Goal: Task Accomplishment & Management: Manage account settings

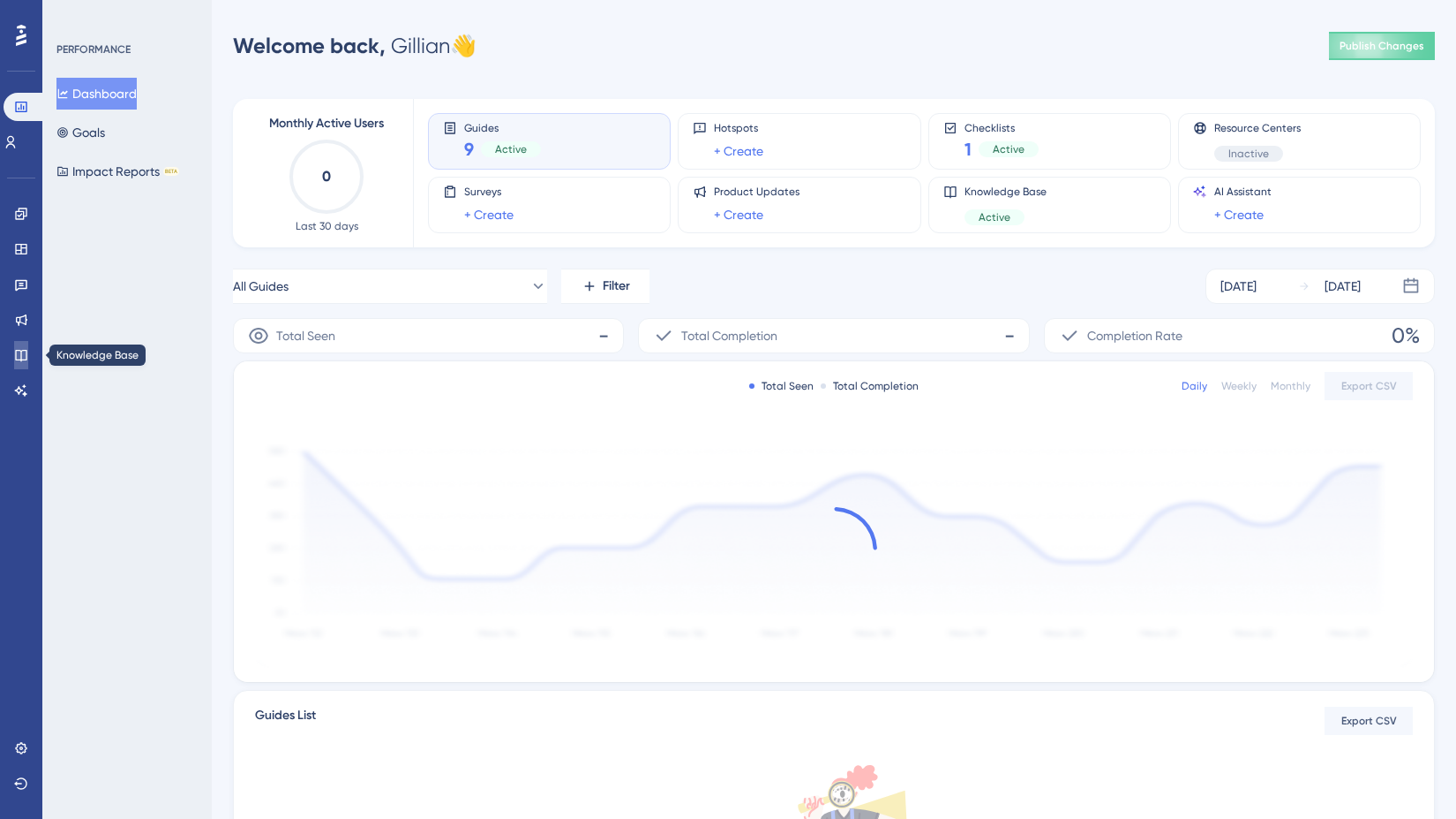
click at [21, 350] on icon at bounding box center [21, 355] width 14 height 14
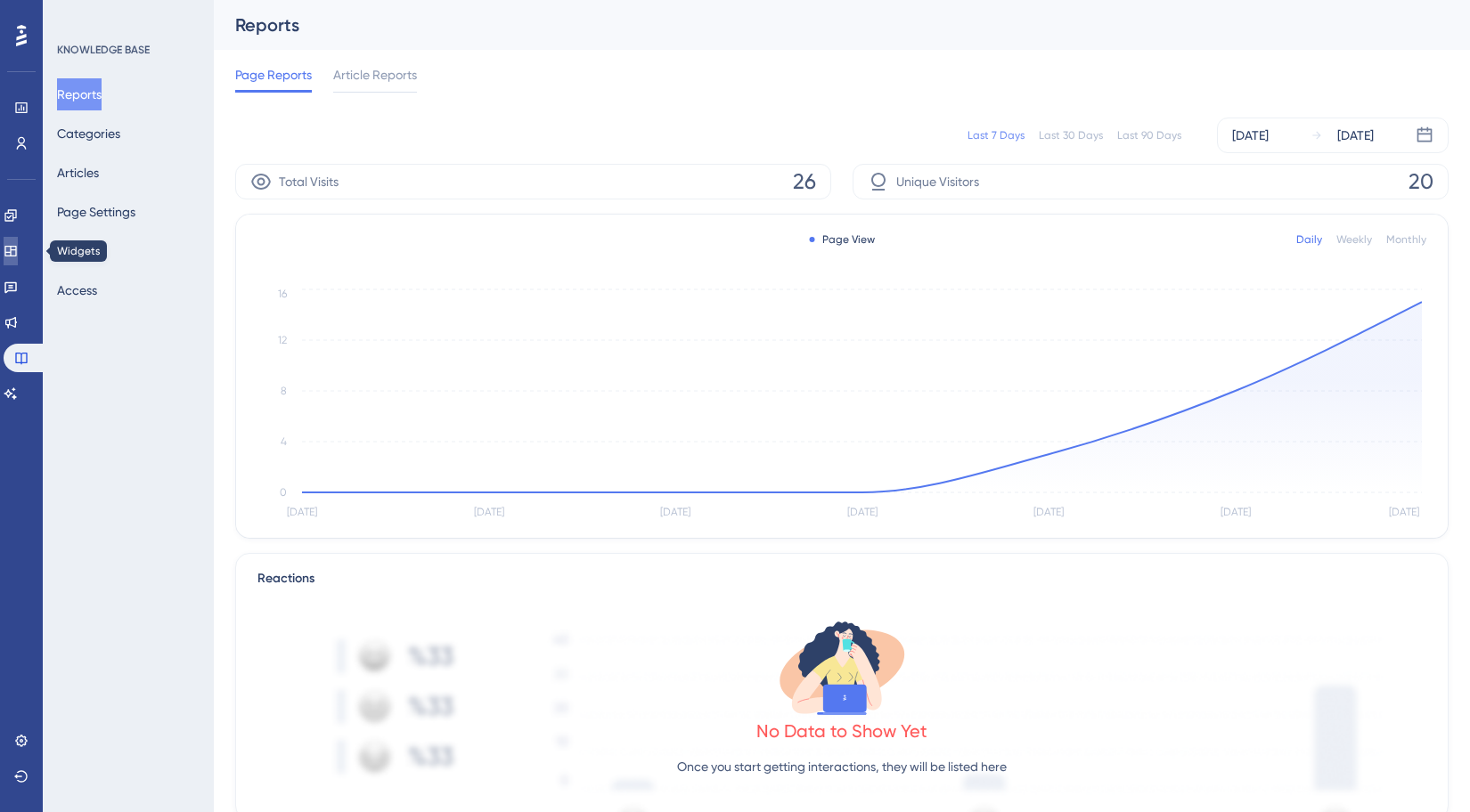
click at [18, 242] on link at bounding box center [11, 251] width 14 height 29
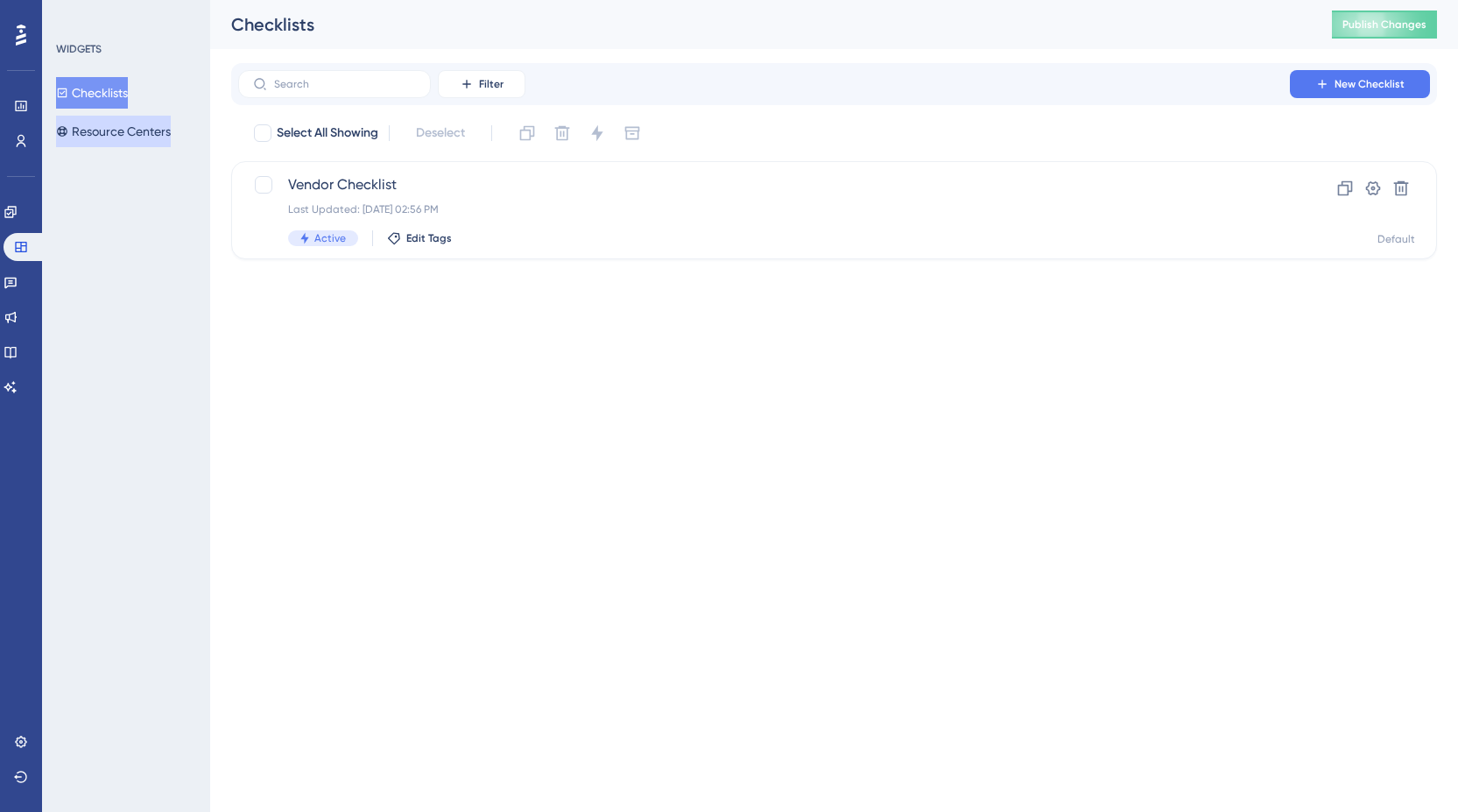
click at [66, 133] on icon at bounding box center [62, 132] width 12 height 12
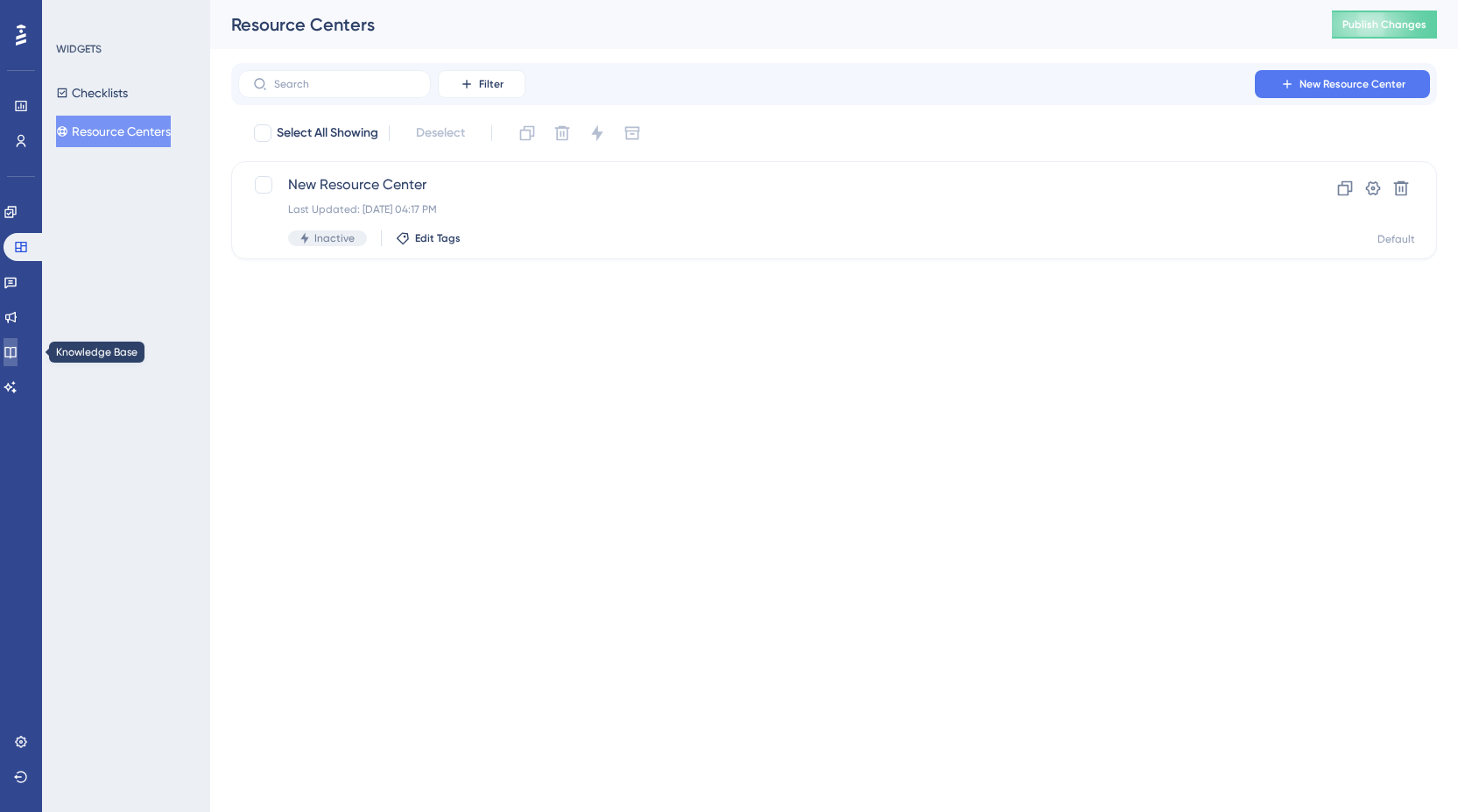
click at [18, 358] on icon at bounding box center [11, 352] width 14 height 14
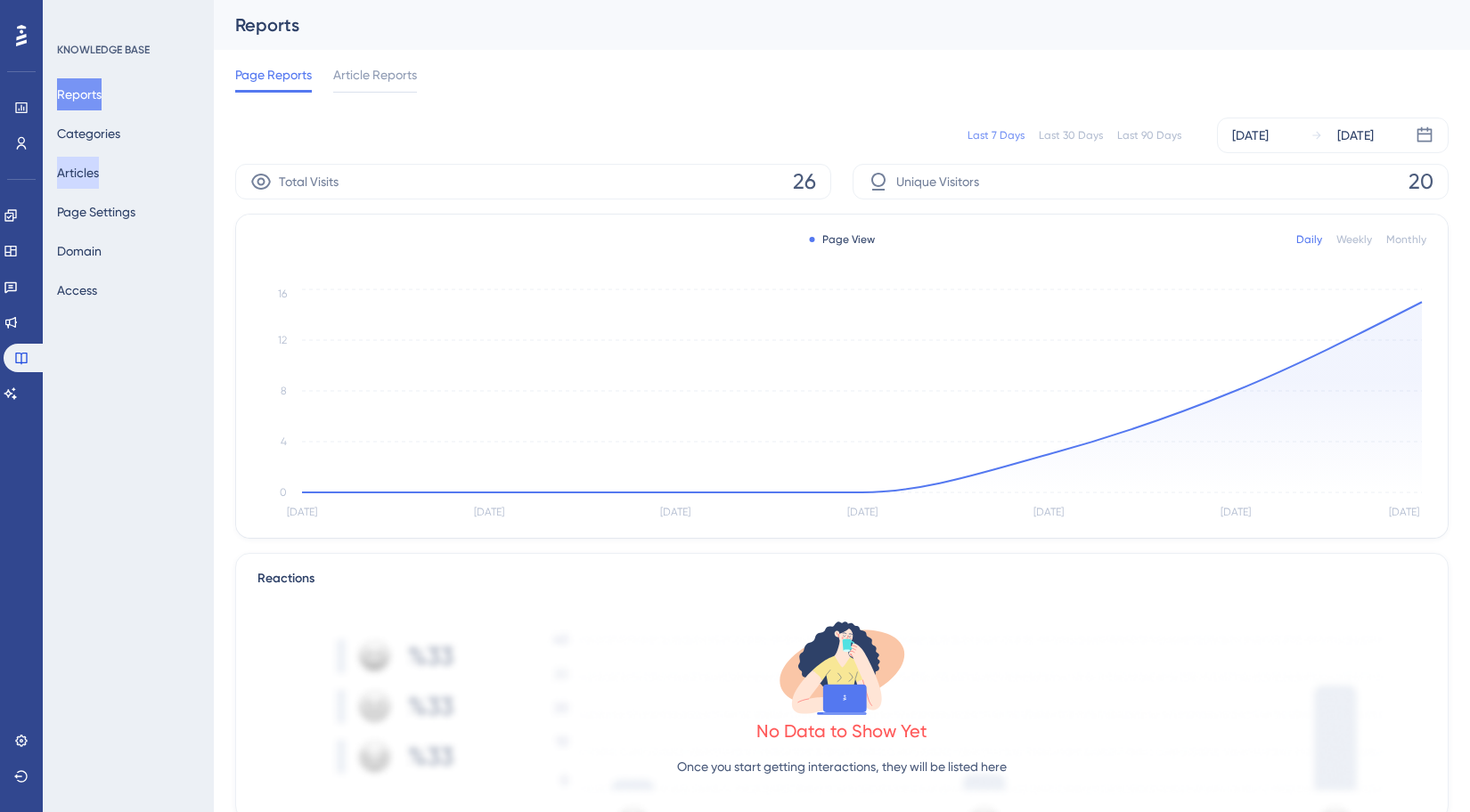
click at [86, 161] on button "Articles" at bounding box center [78, 173] width 42 height 32
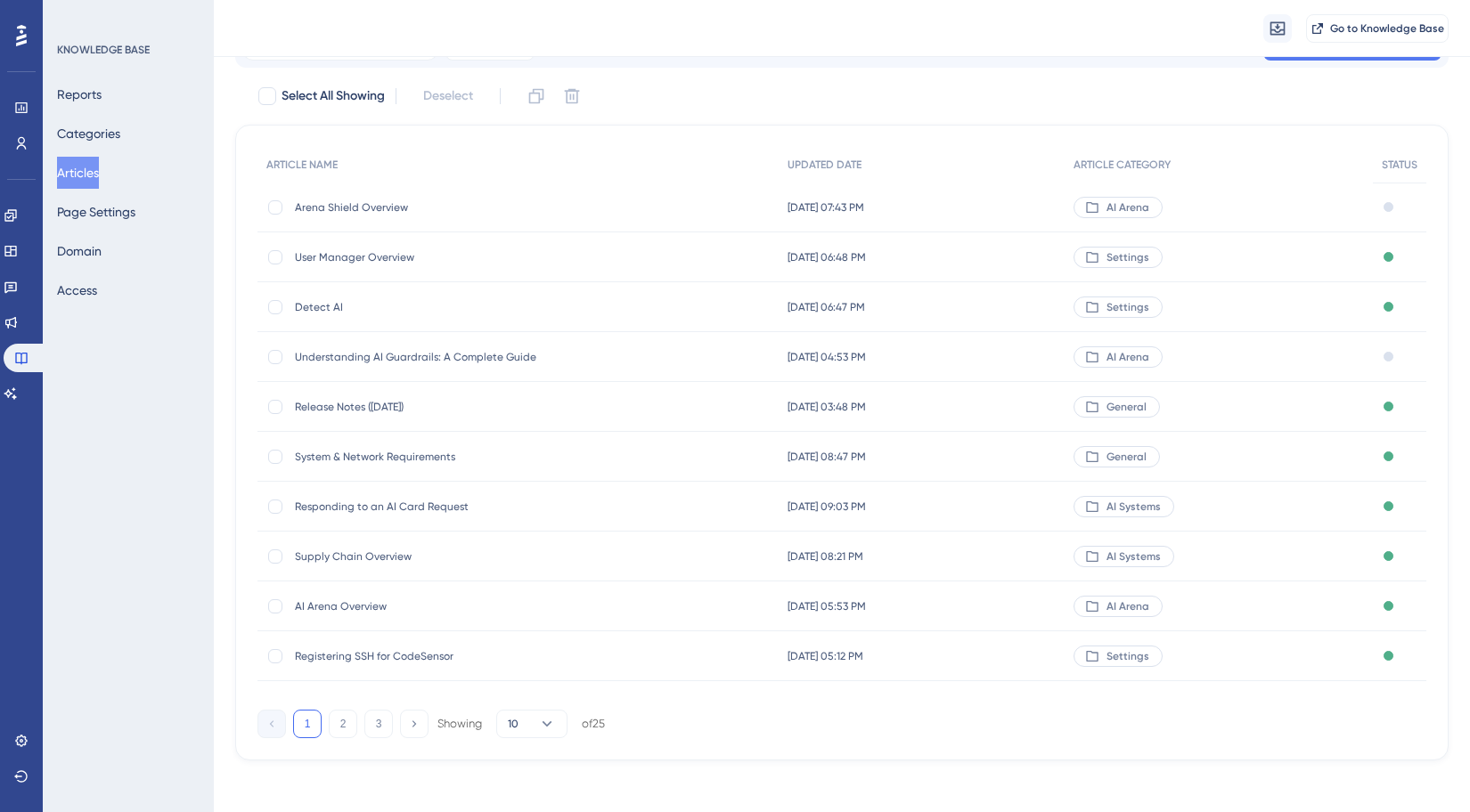
scroll to position [95, 0]
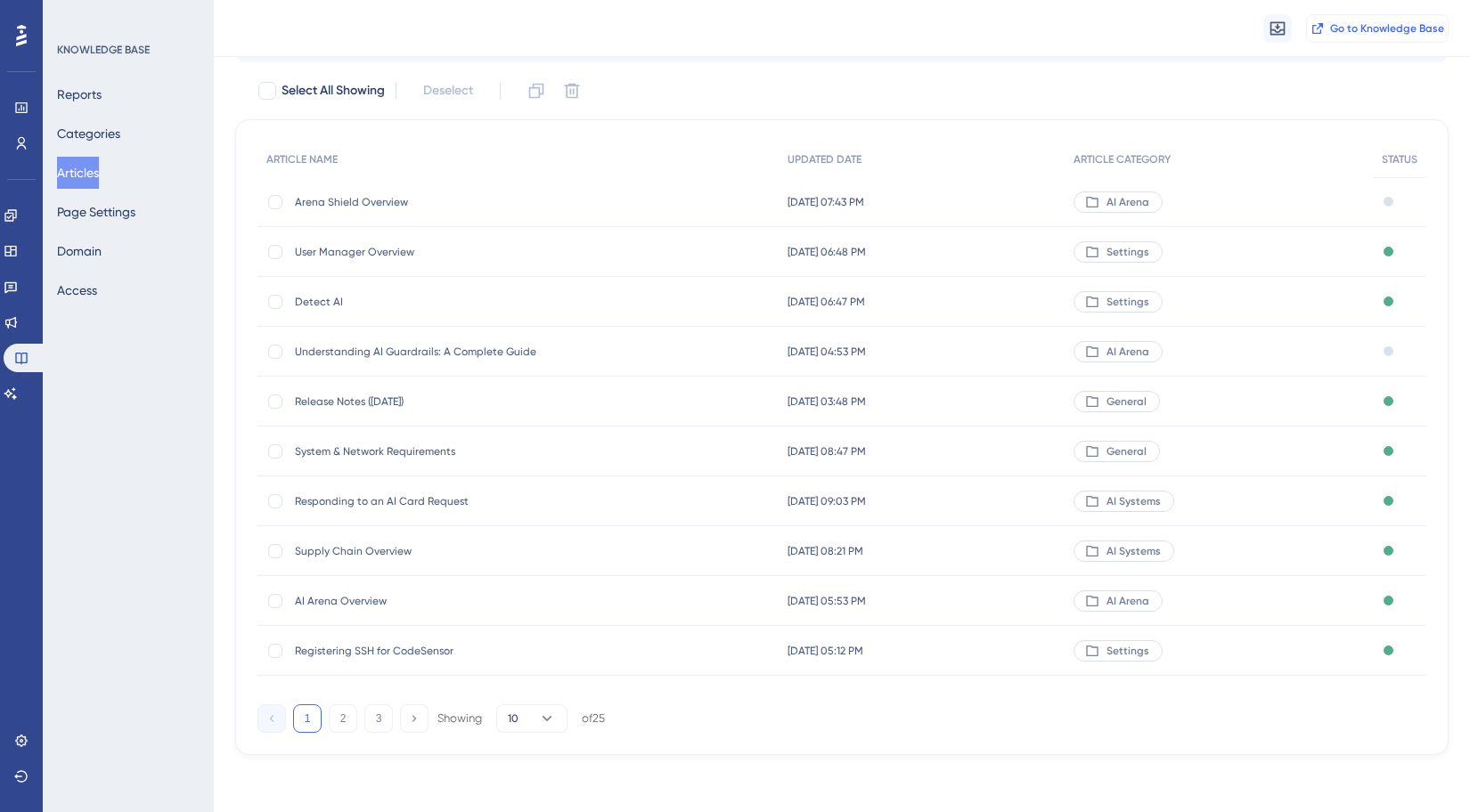
click at [1332, 39] on button "Go to Knowledge Base" at bounding box center [1377, 28] width 143 height 29
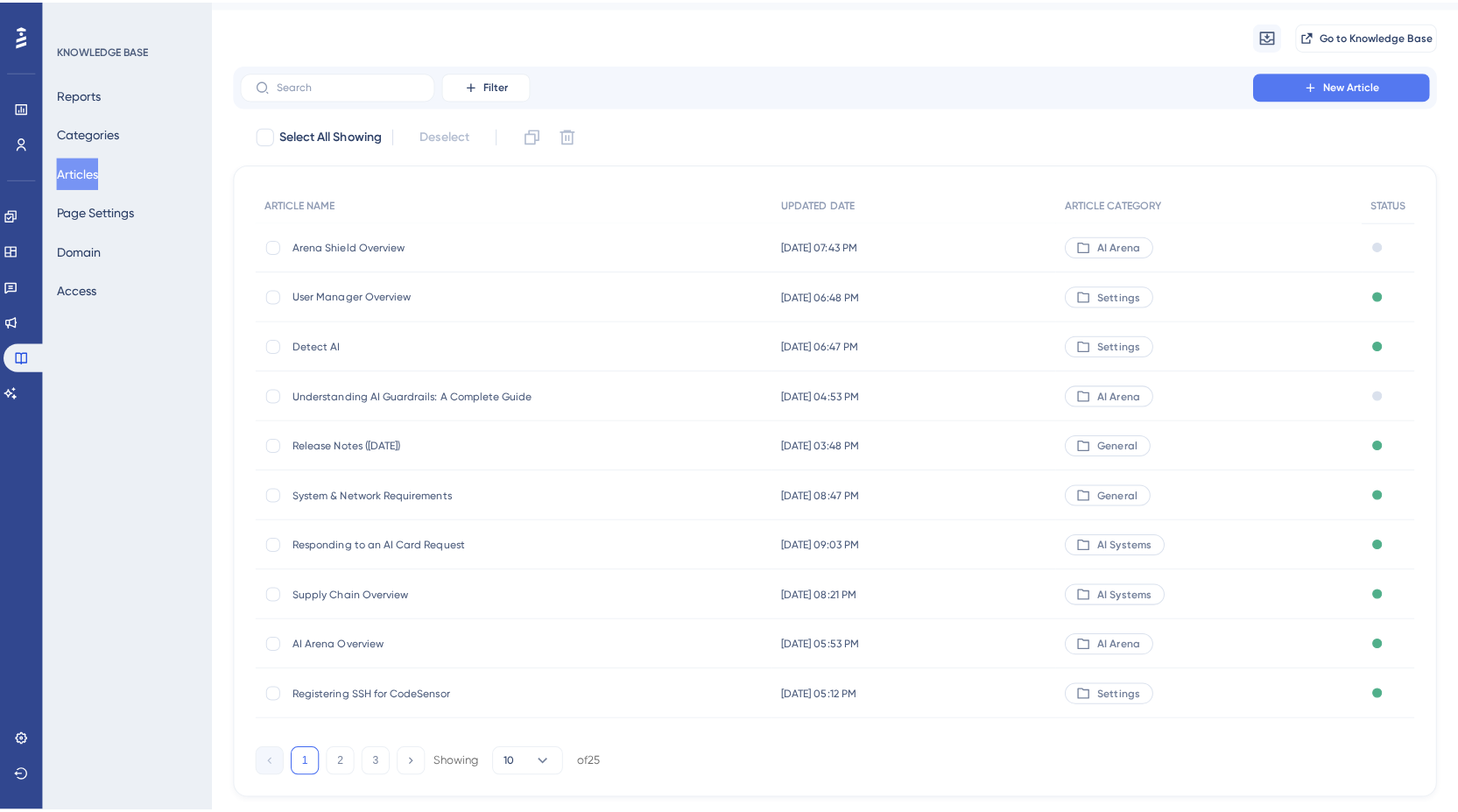
scroll to position [0, 0]
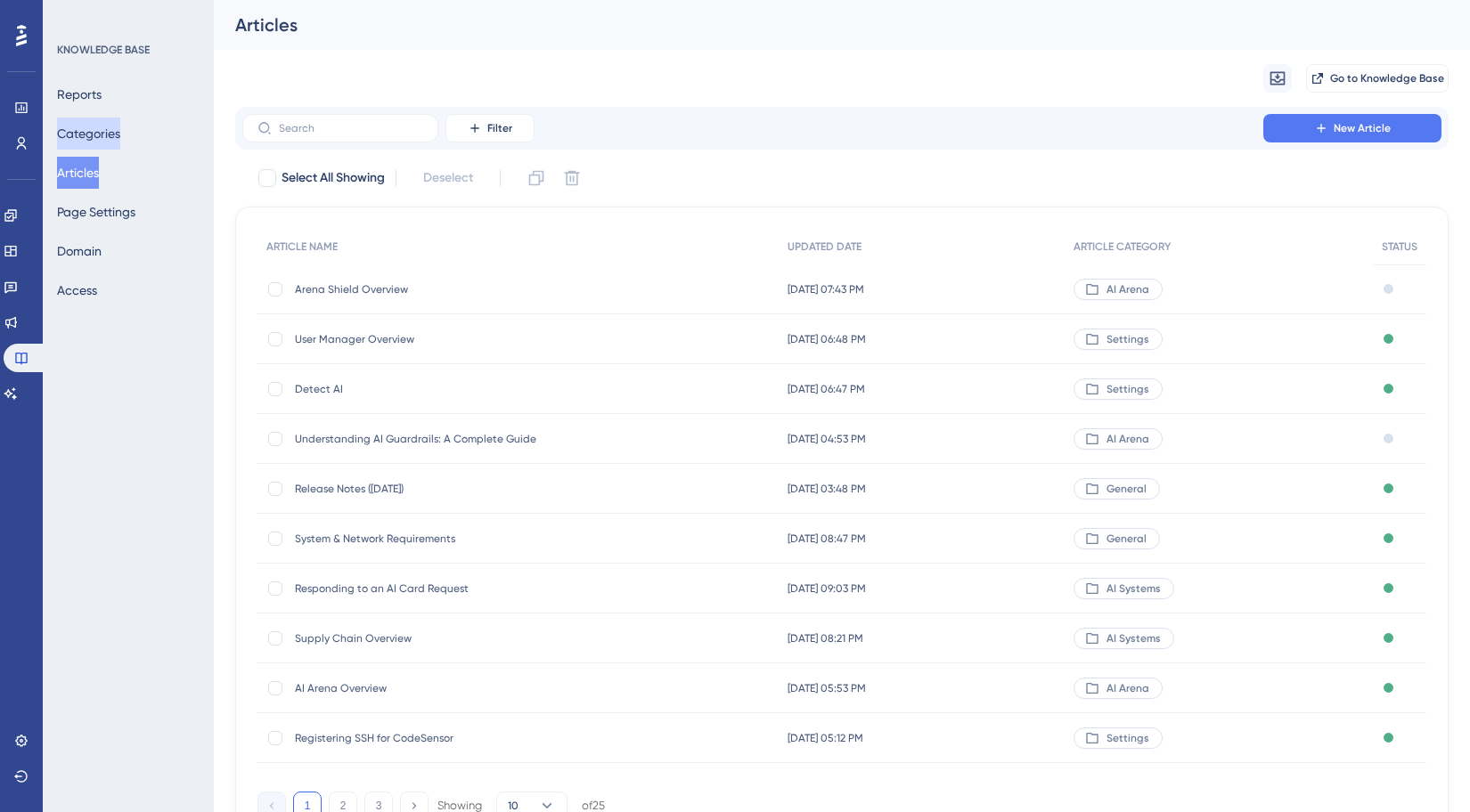
click at [95, 124] on button "Categories" at bounding box center [88, 134] width 63 height 32
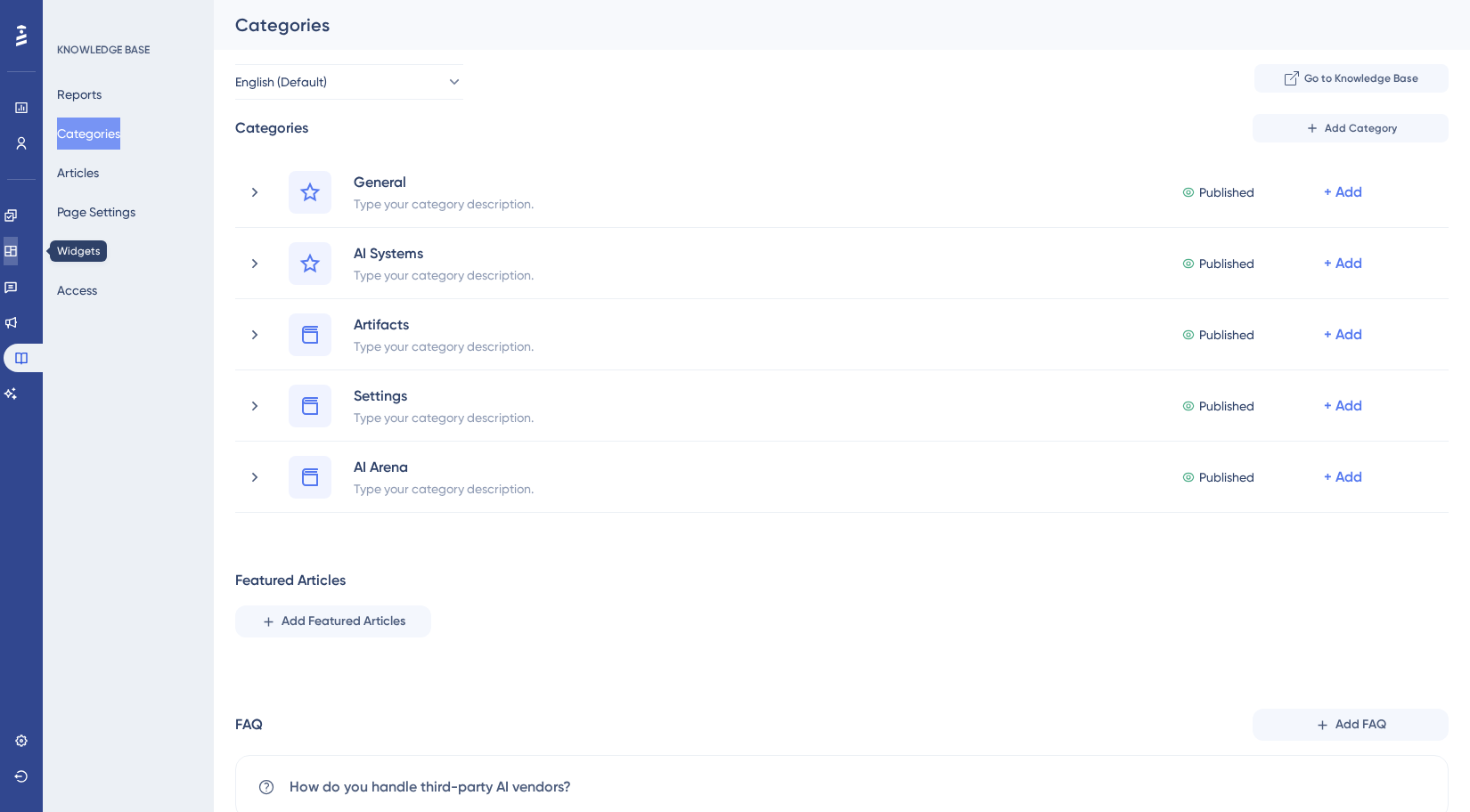
click at [18, 261] on link at bounding box center [11, 251] width 14 height 29
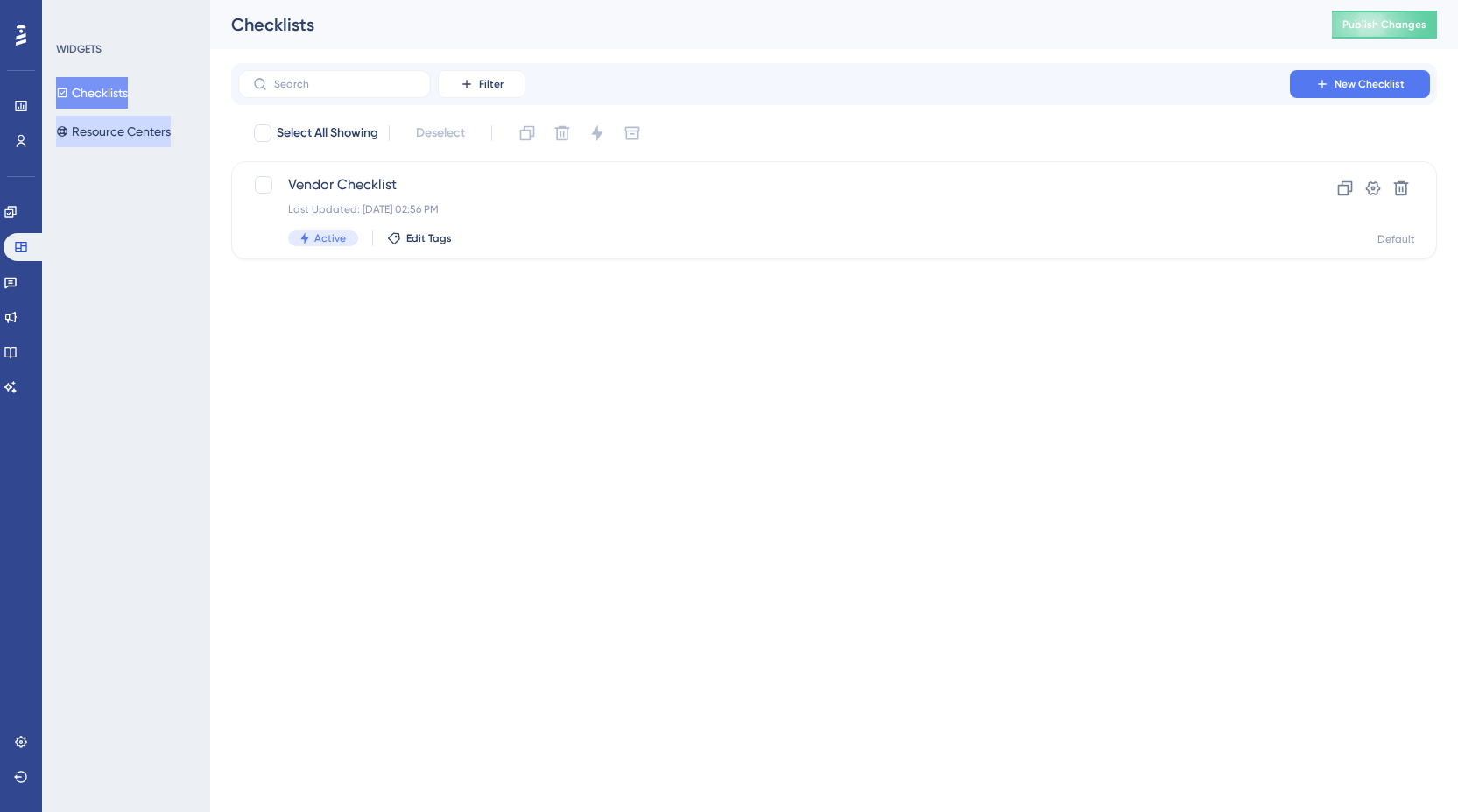
click at [138, 125] on button "Resource Centers" at bounding box center [113, 132] width 115 height 31
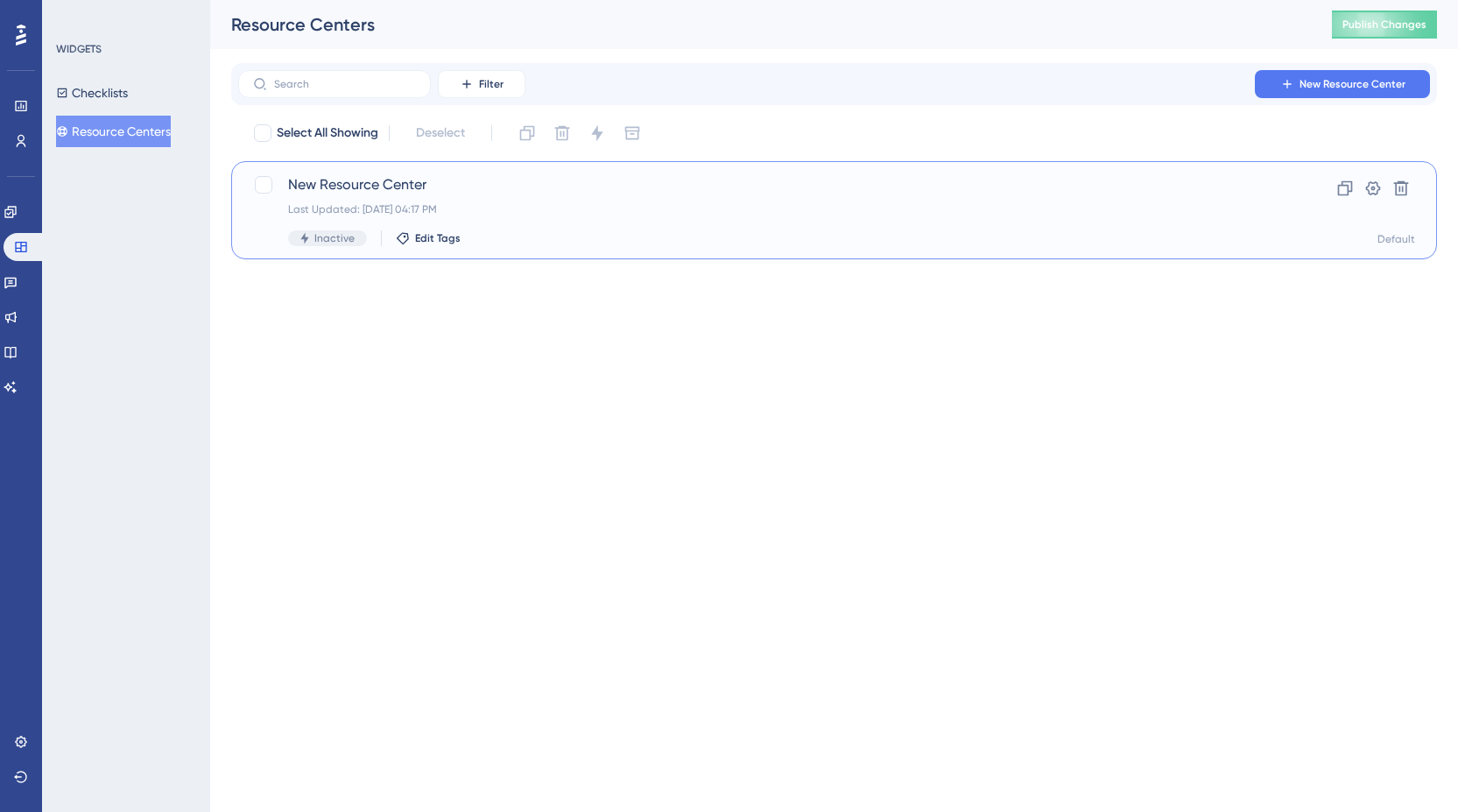
click at [433, 182] on span "New Resource Center" at bounding box center [763, 184] width 951 height 21
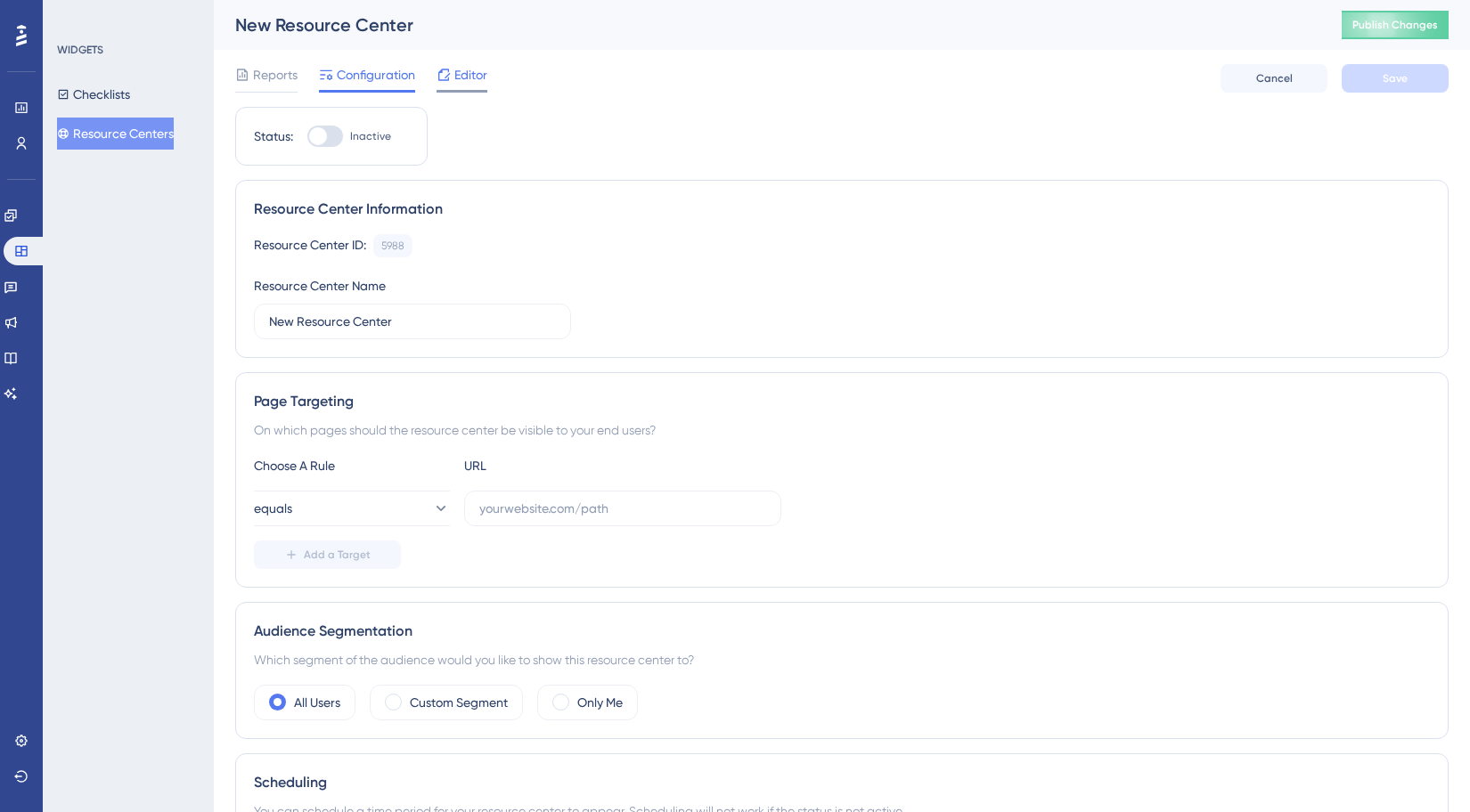
click at [472, 78] on span "Editor" at bounding box center [471, 74] width 33 height 21
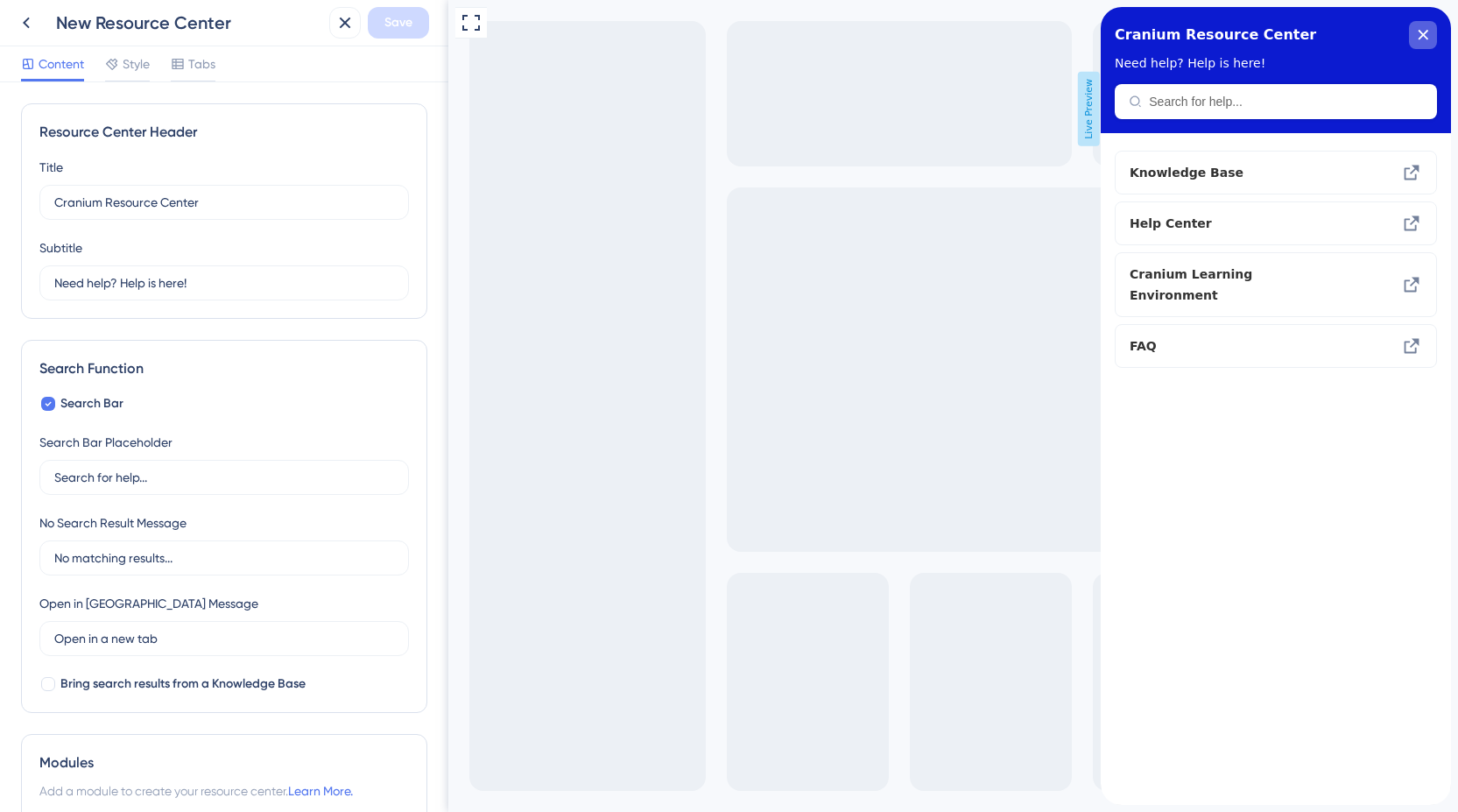
click at [1428, 30] on icon "close resource center" at bounding box center [1424, 34] width 10 height 10
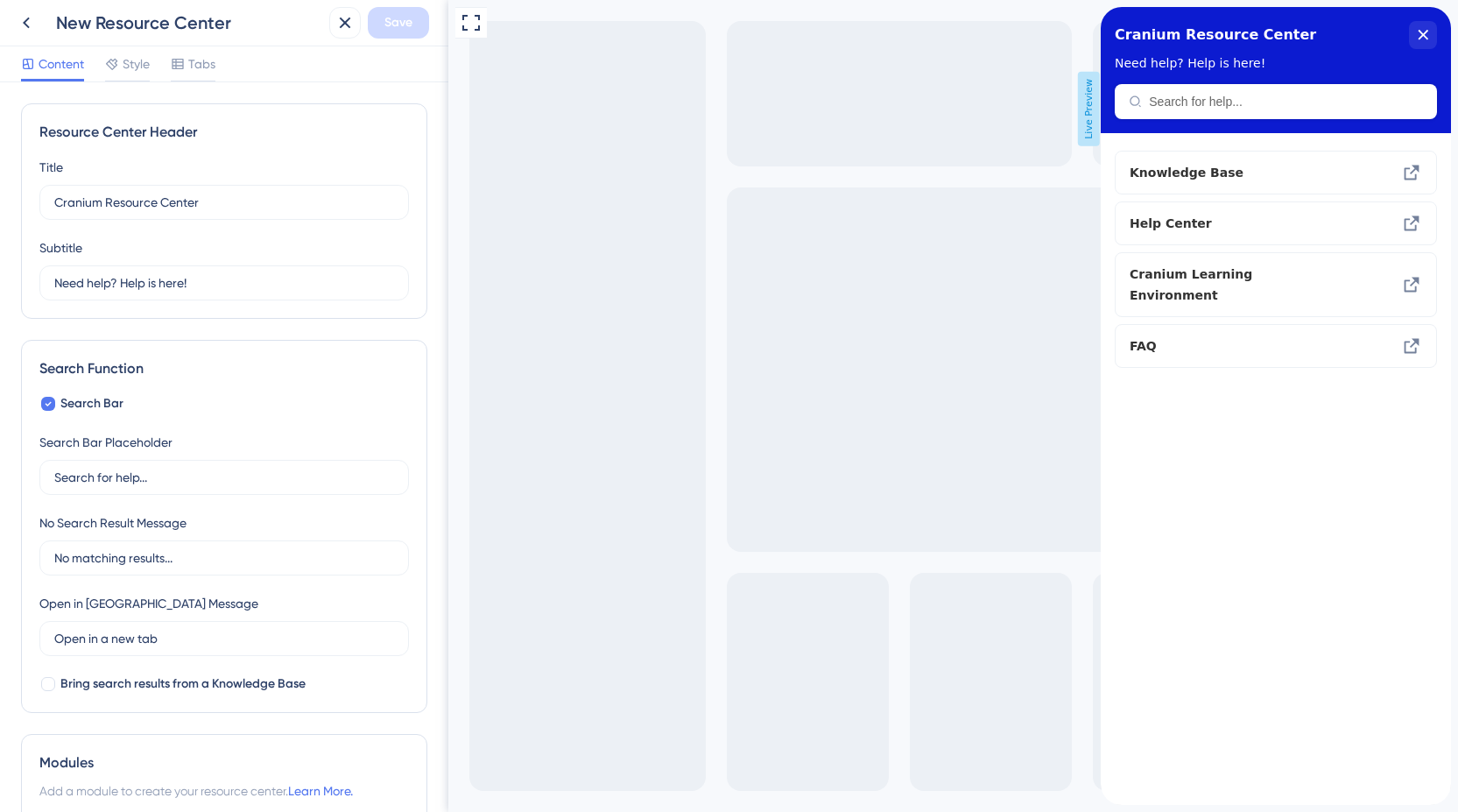
scroll to position [344, 0]
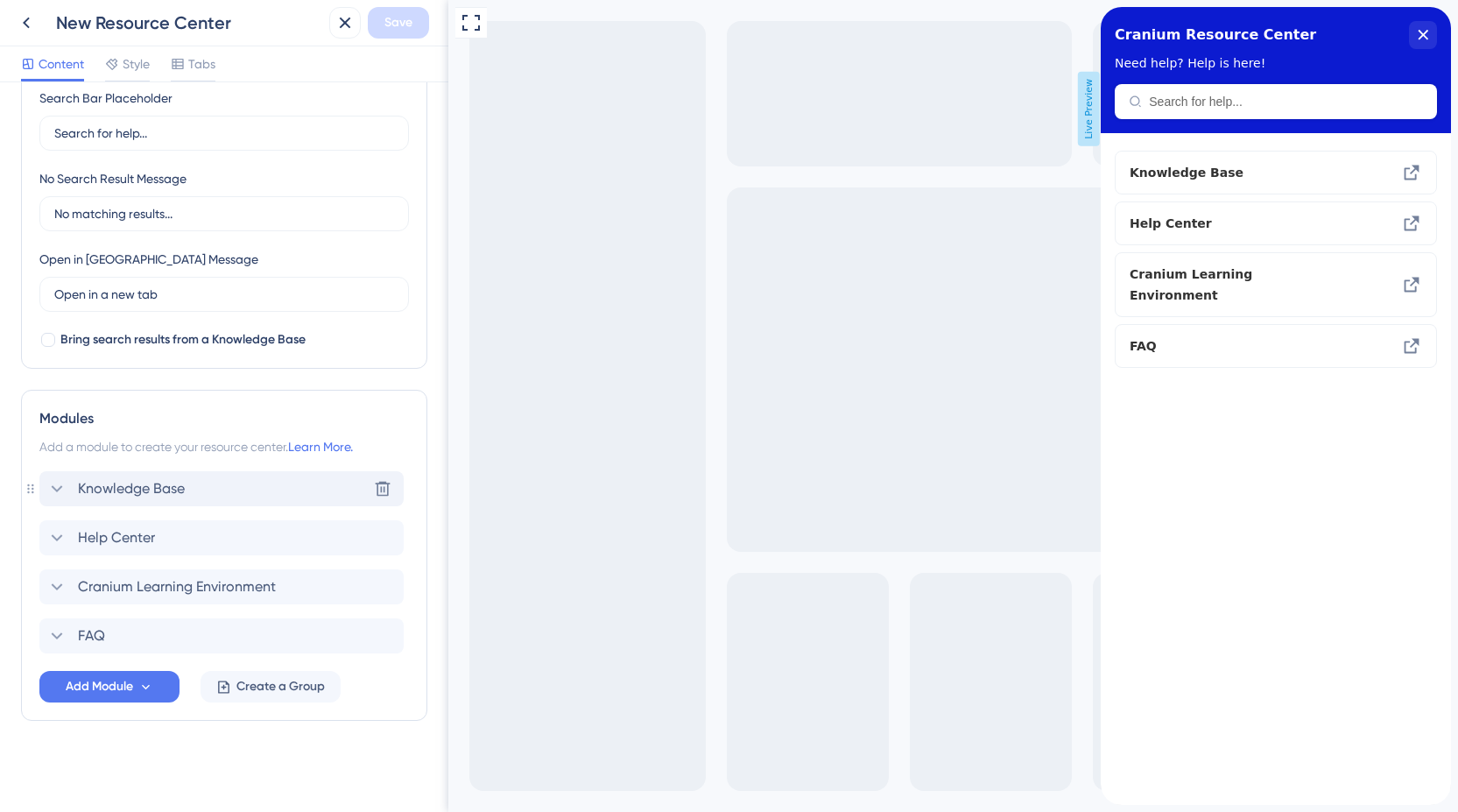
click at [133, 498] on span "Knowledge Base" at bounding box center [131, 488] width 107 height 21
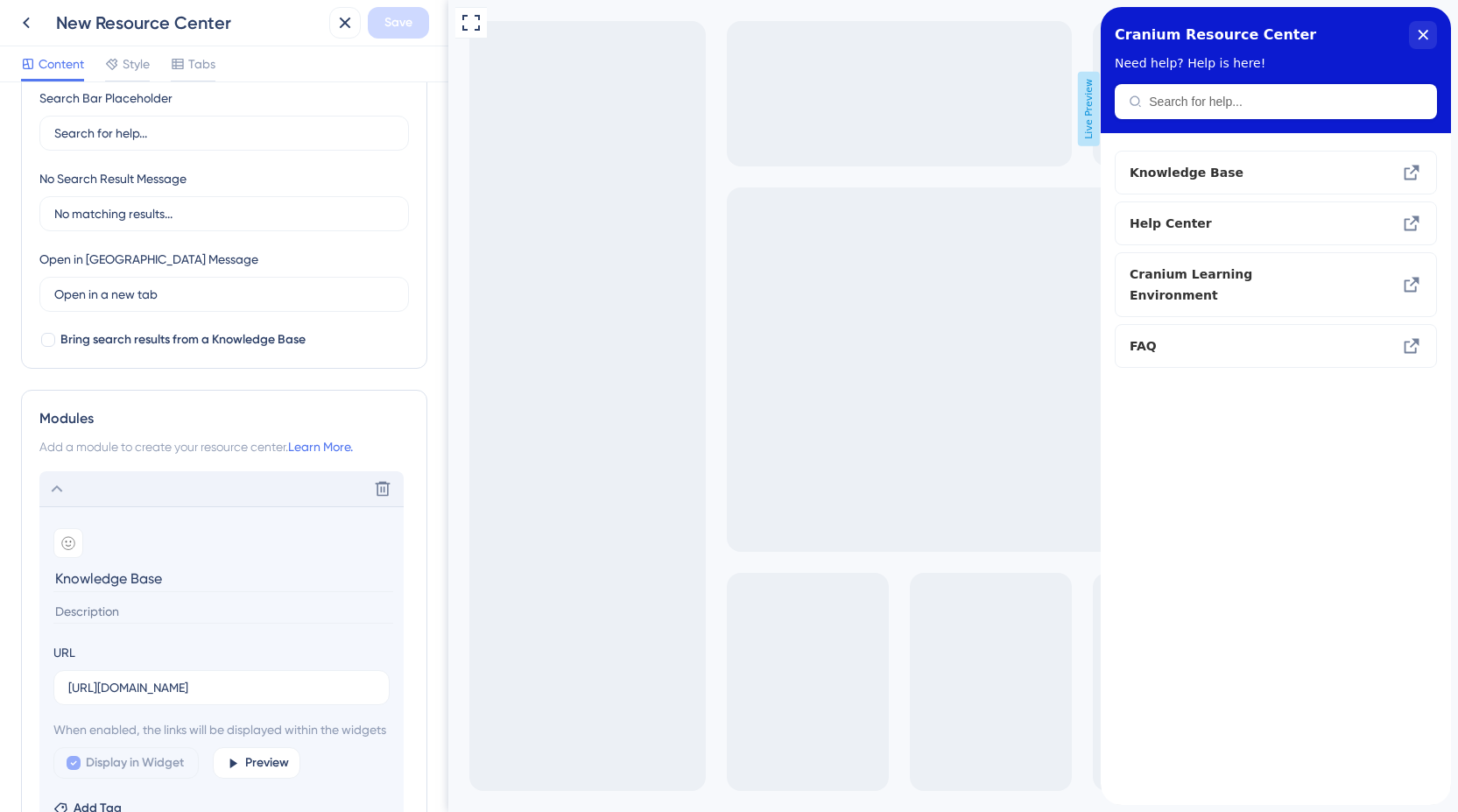
scroll to position [669, 0]
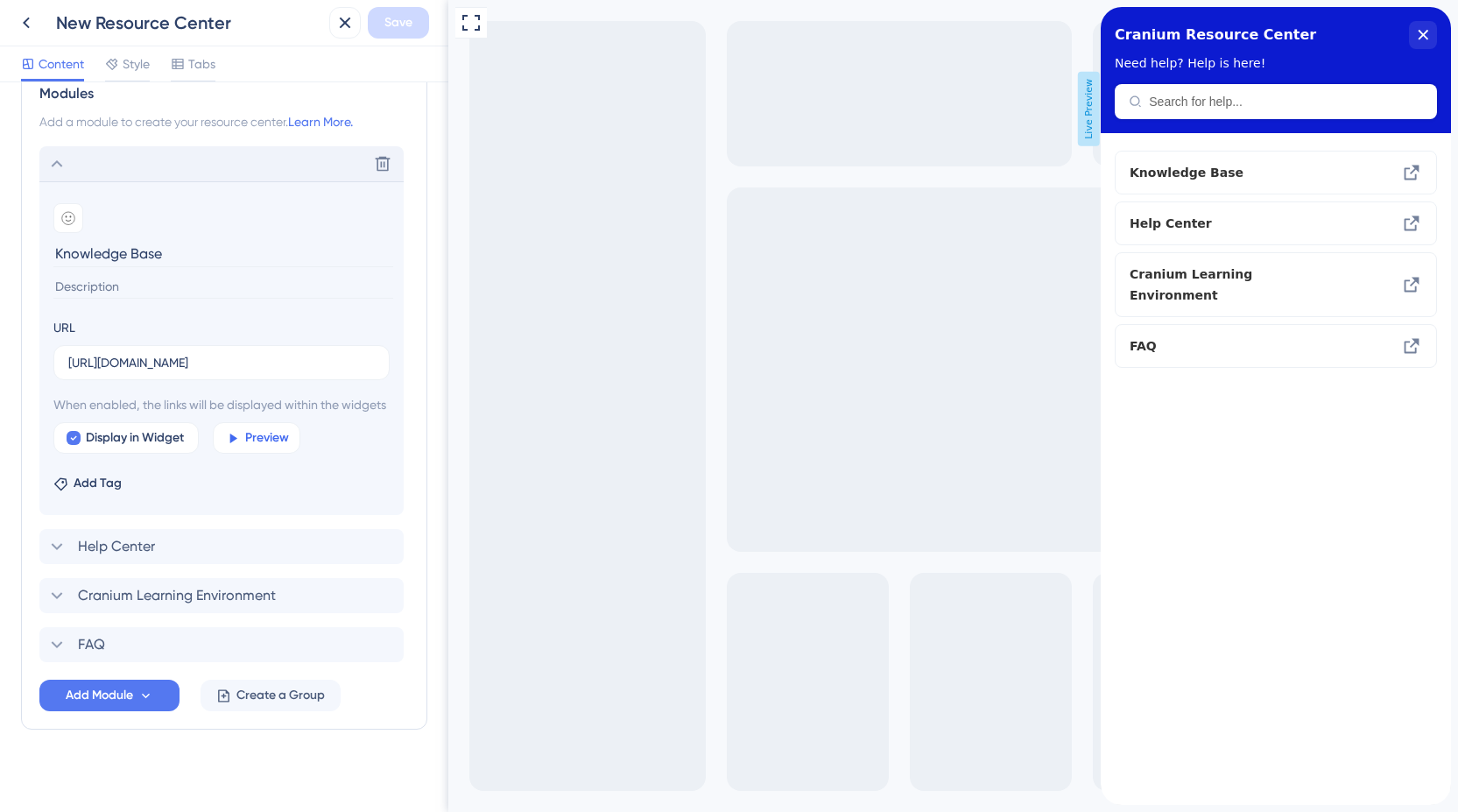
click at [263, 444] on button "Preview" at bounding box center [256, 438] width 87 height 31
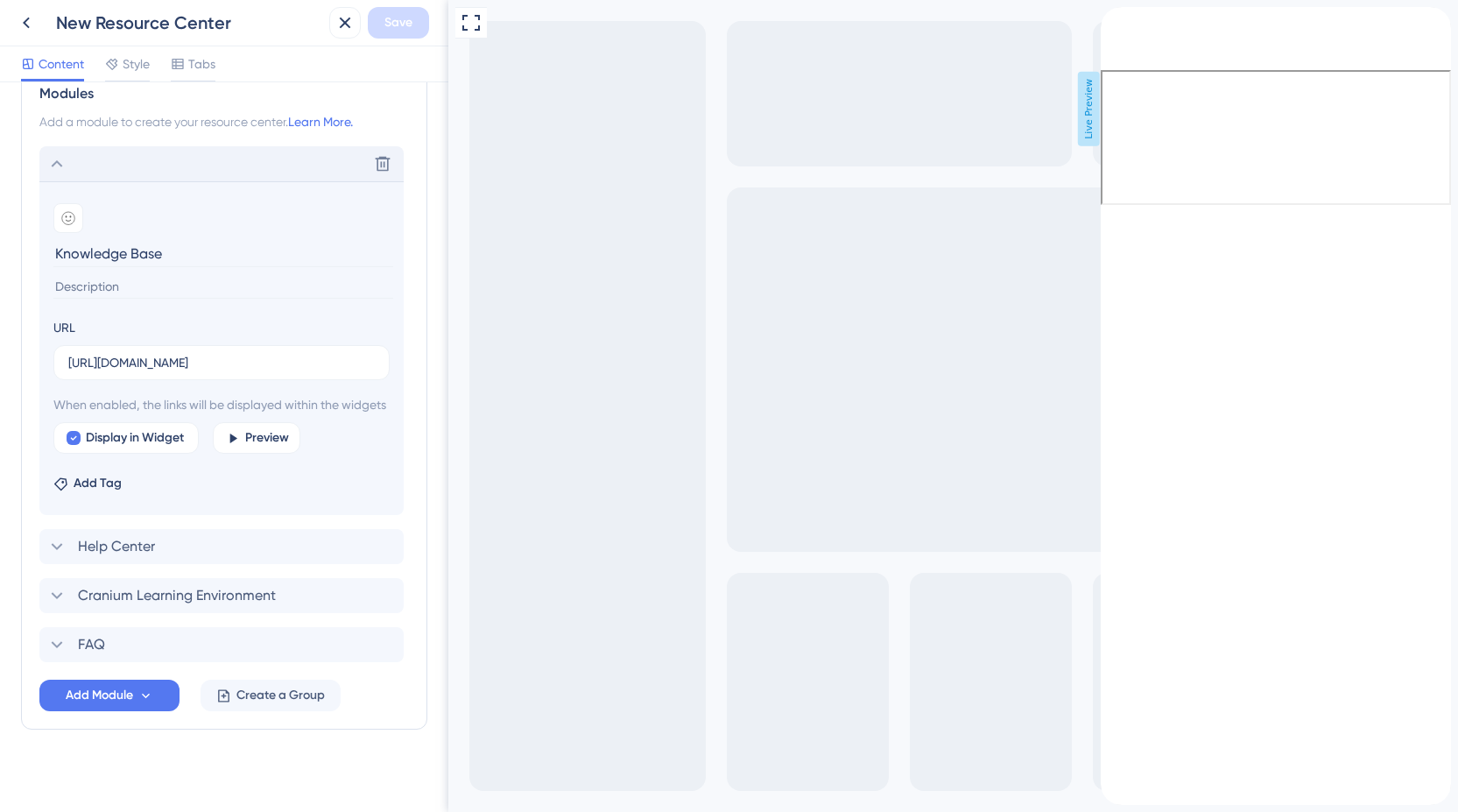
click at [1114, 21] on icon "back to header" at bounding box center [1107, 14] width 14 height 14
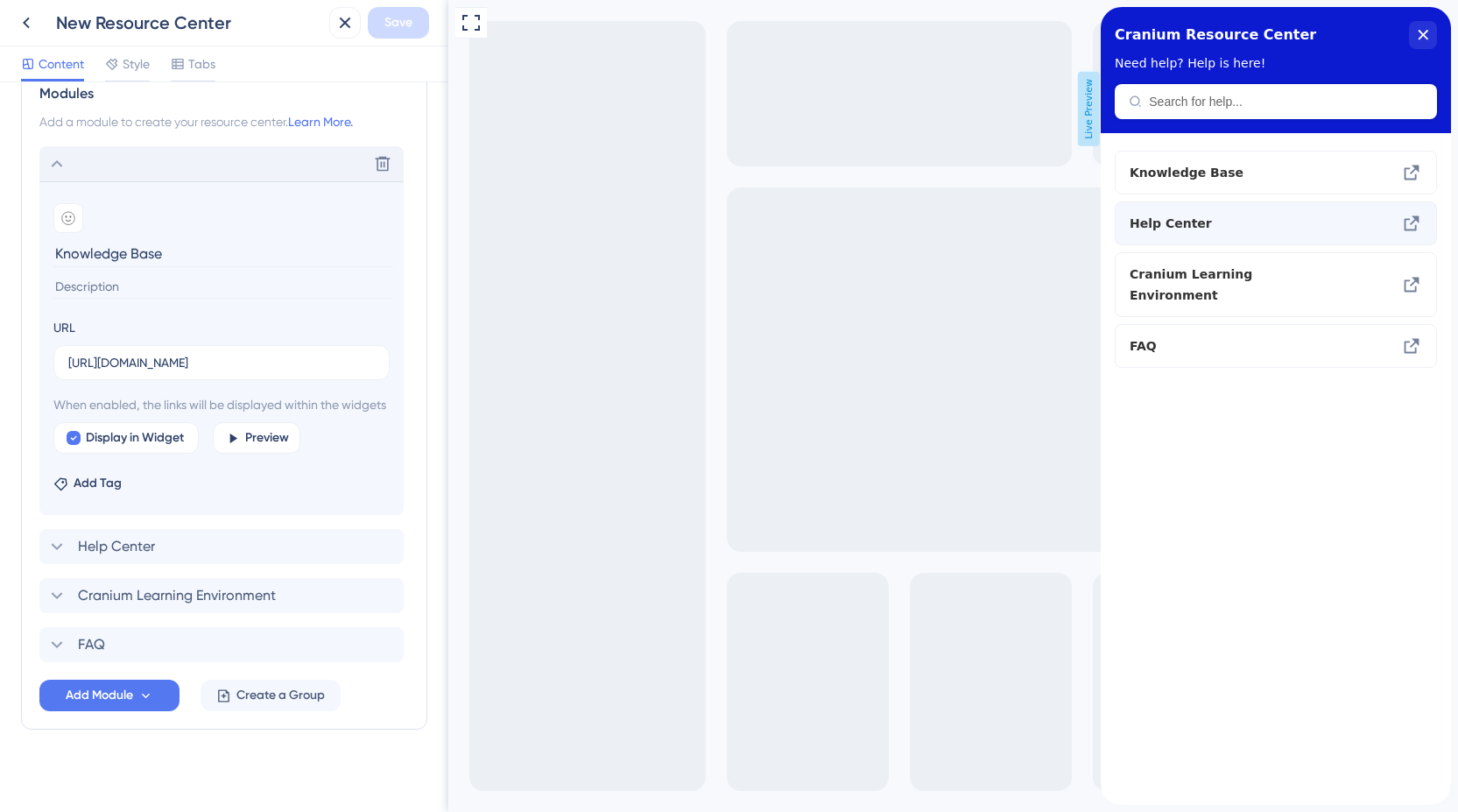
click at [1248, 229] on span "Help Center" at bounding box center [1232, 223] width 206 height 21
click at [62, 163] on icon at bounding box center [56, 163] width 21 height 21
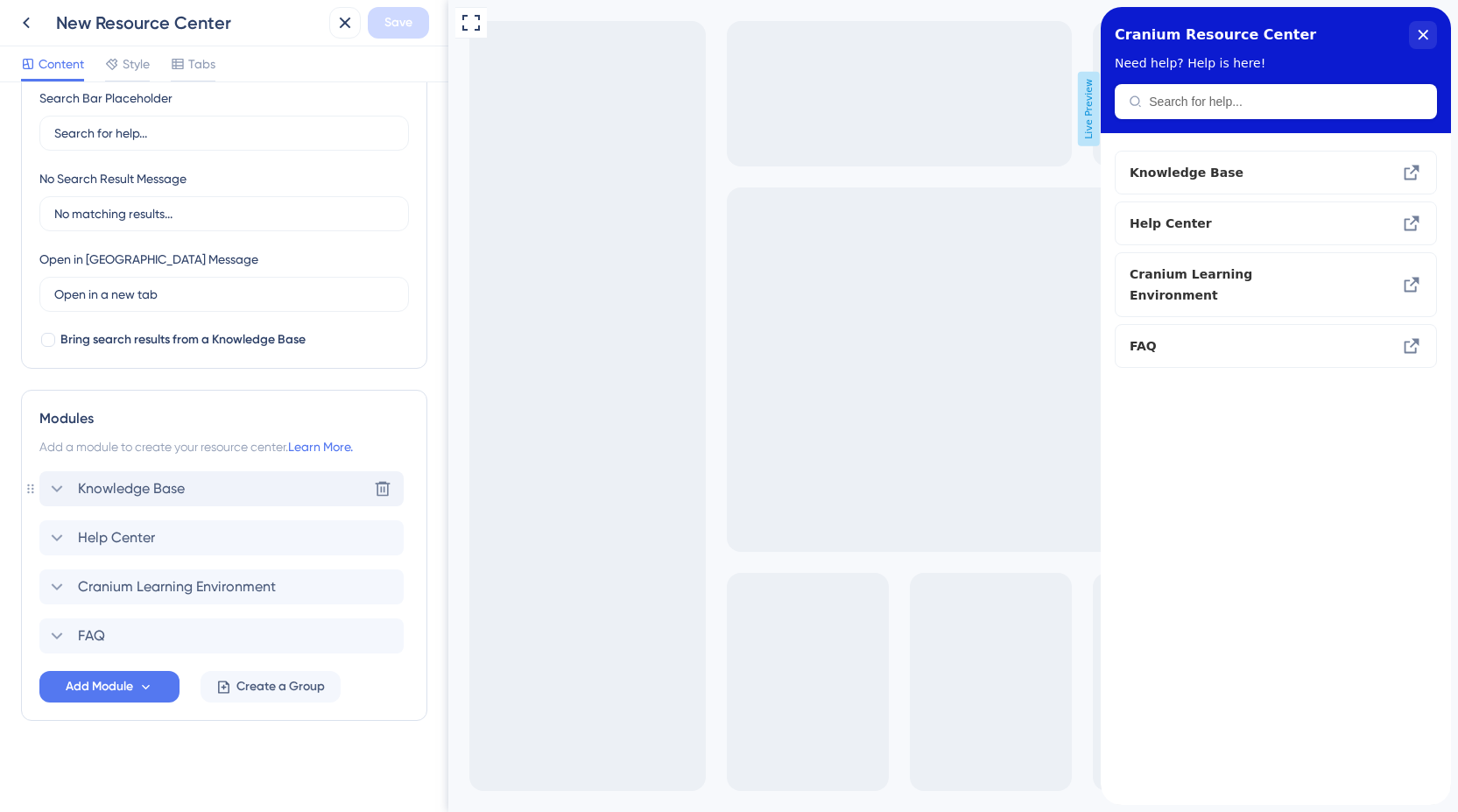
scroll to position [344, 0]
click at [210, 592] on span "Cranium Learning Environment" at bounding box center [177, 586] width 198 height 21
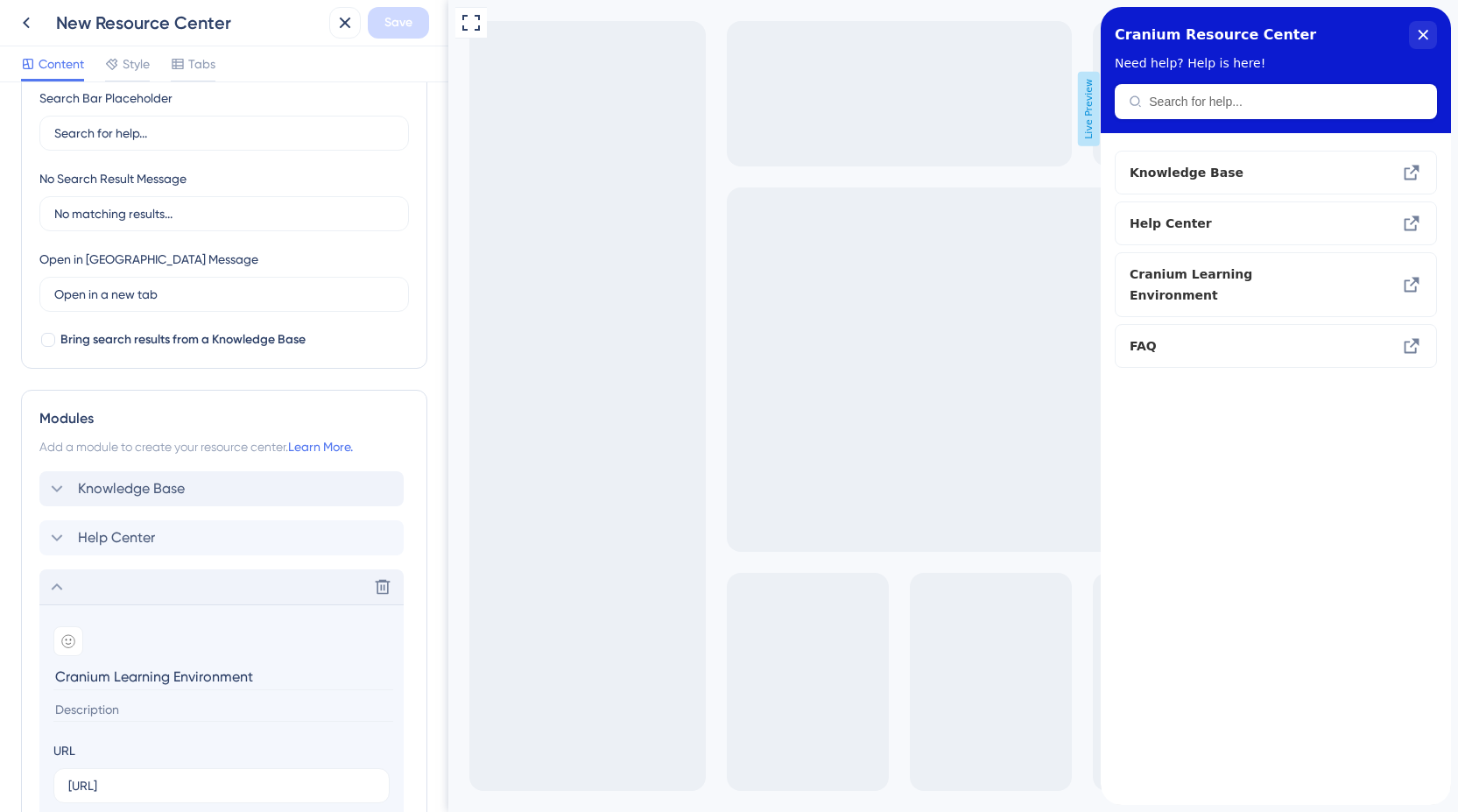
scroll to position [669, 0]
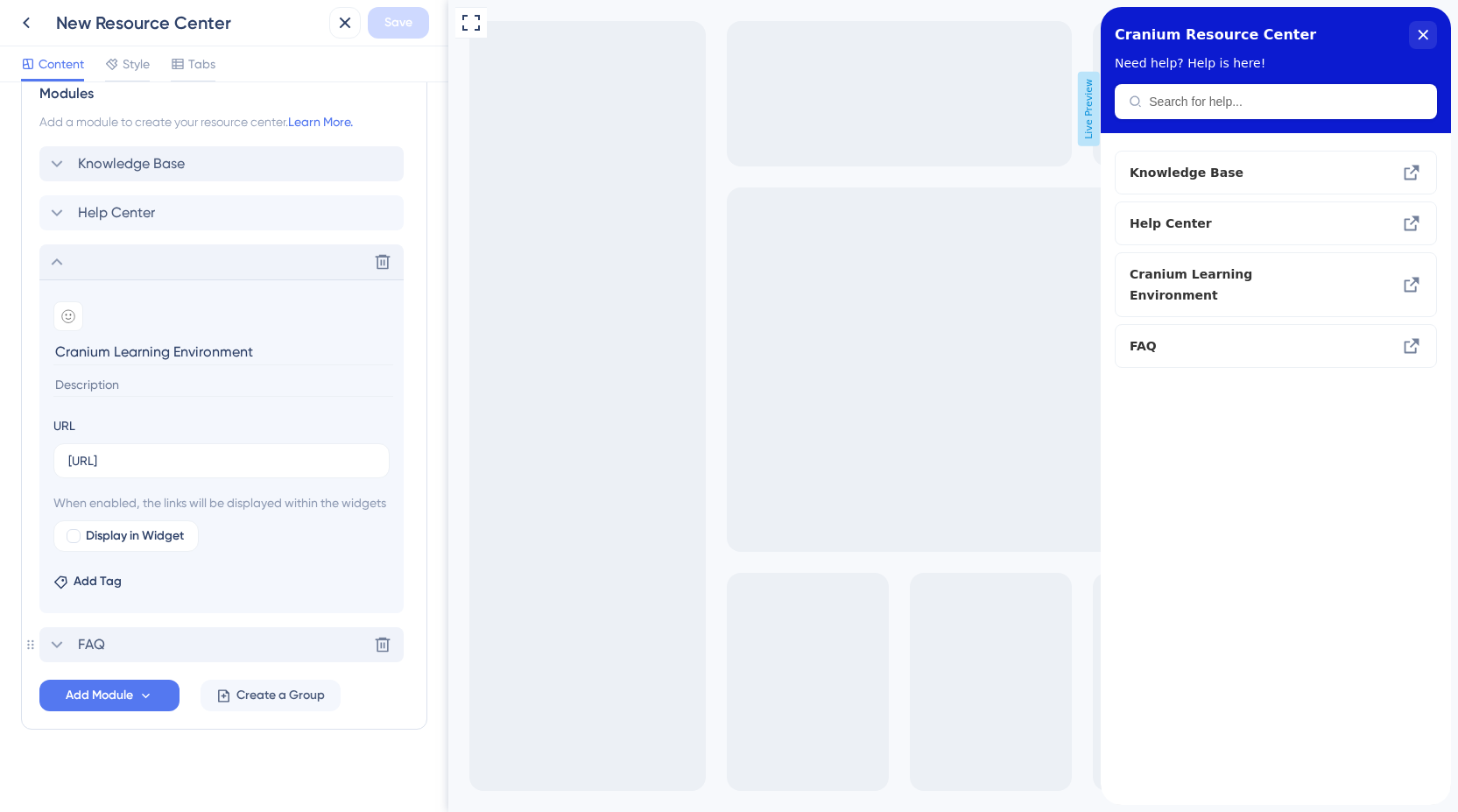
click at [126, 662] on div "FAQ Delete" at bounding box center [221, 644] width 364 height 35
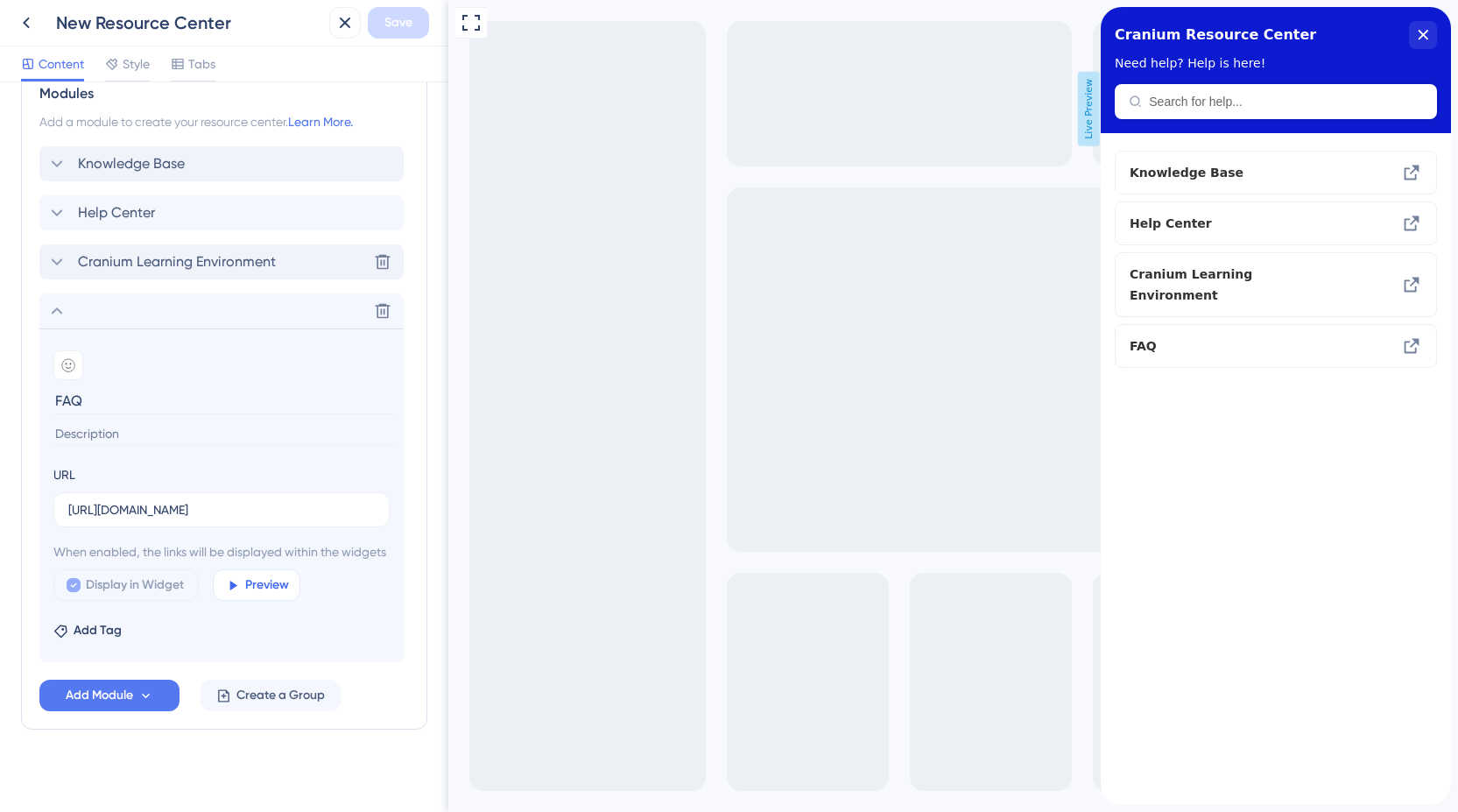
click at [260, 595] on span "Preview" at bounding box center [267, 584] width 44 height 21
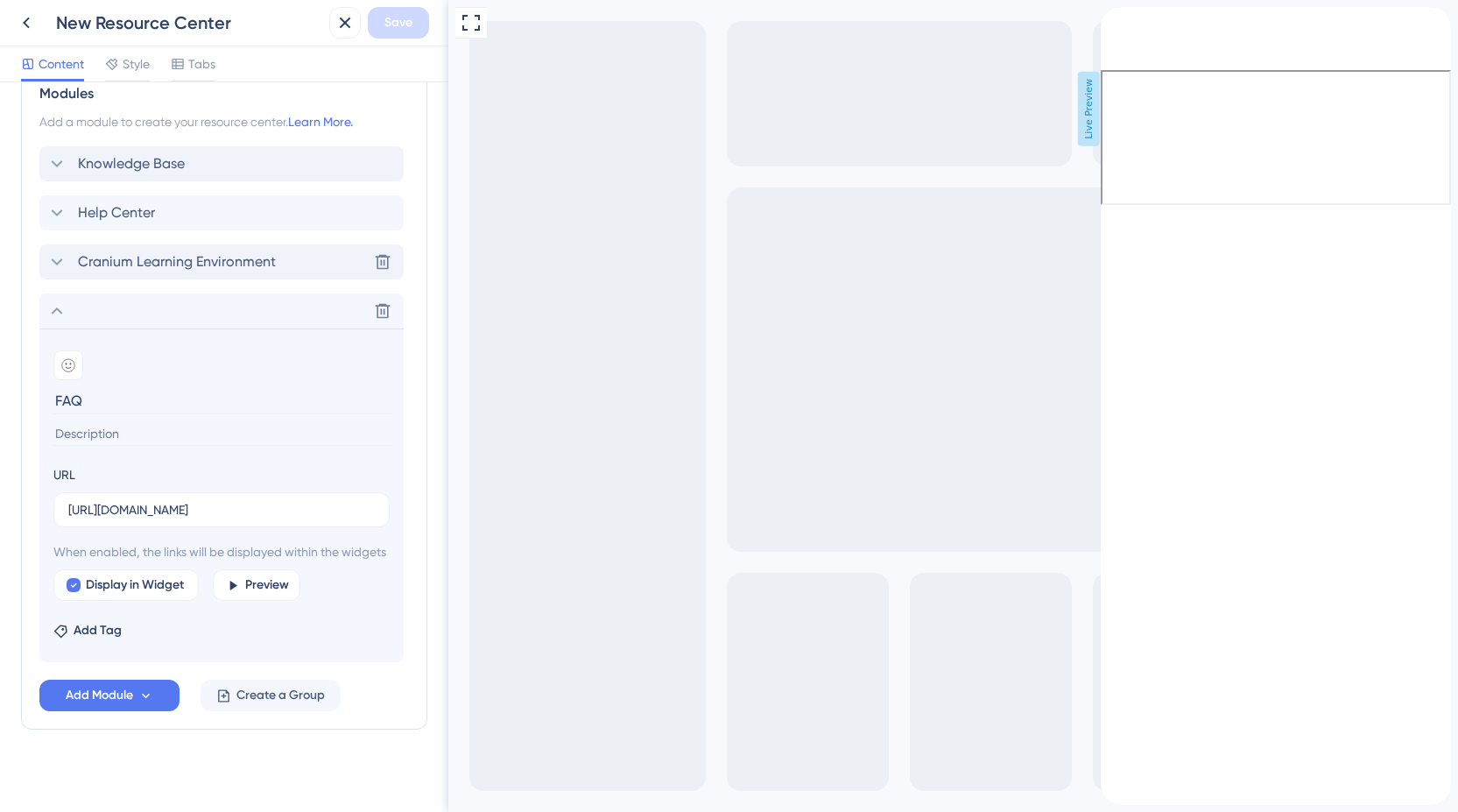
click at [1128, 44] on div "close resource center" at bounding box center [1114, 56] width 28 height 28
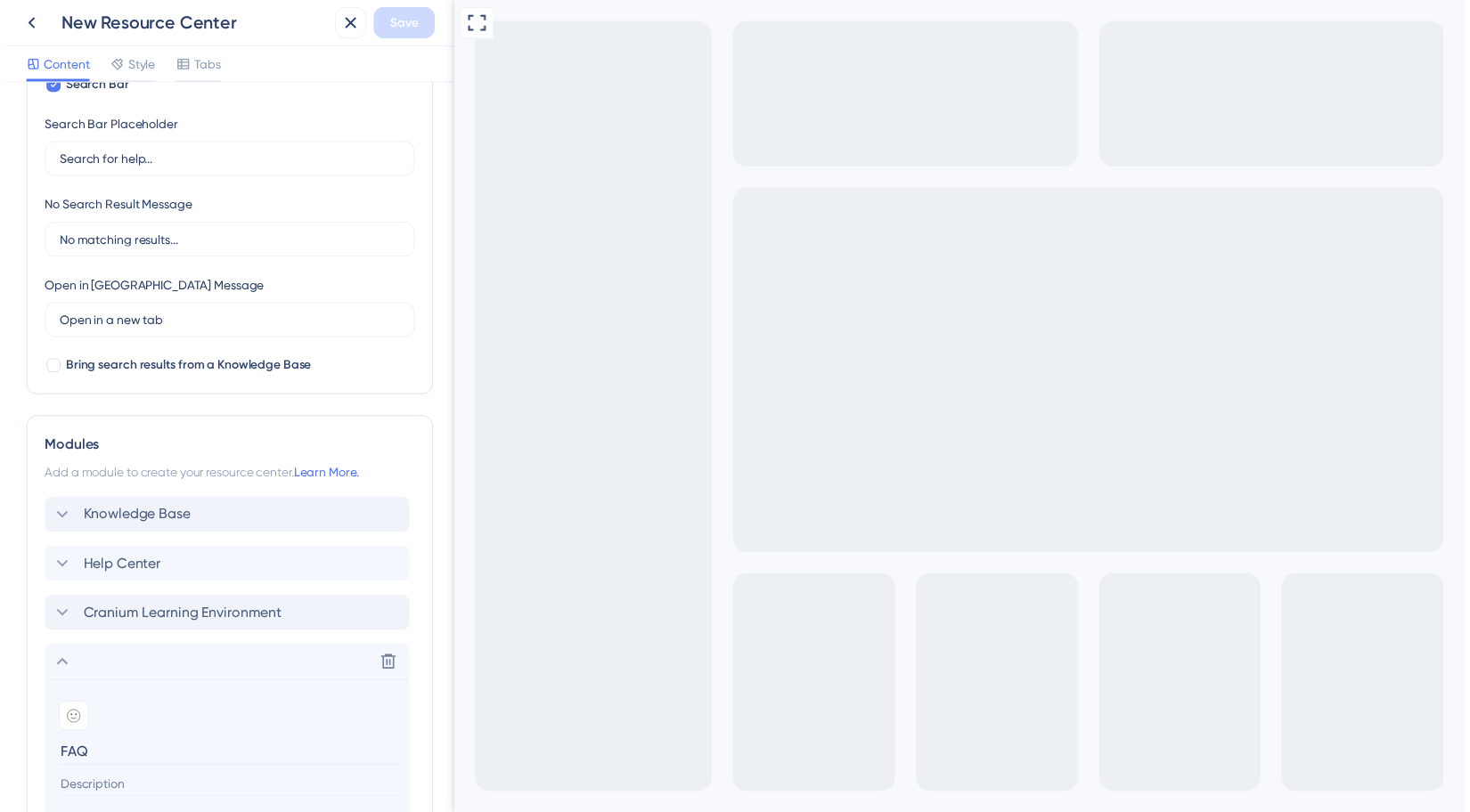
scroll to position [0, 0]
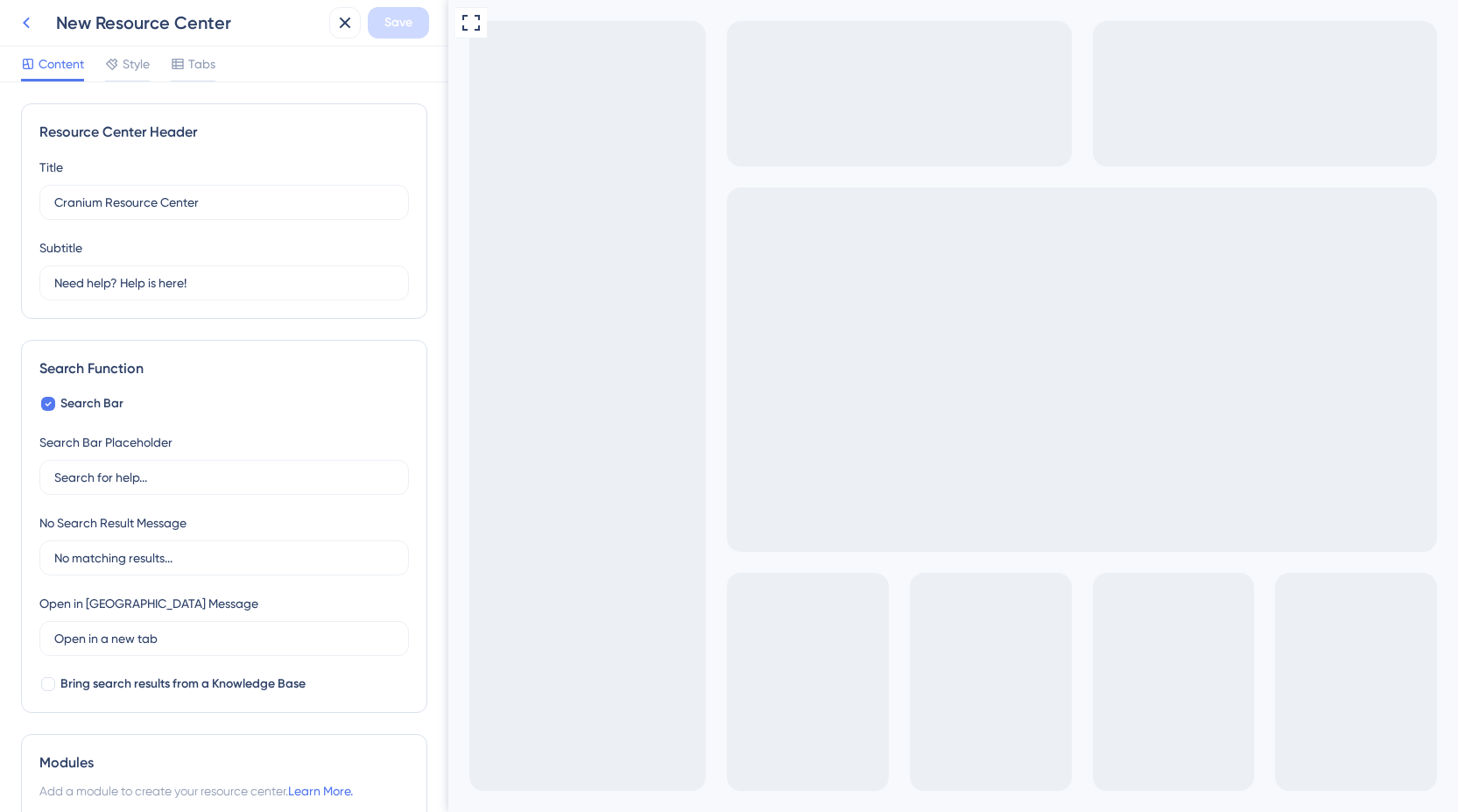
click at [28, 26] on icon at bounding box center [26, 22] width 21 height 21
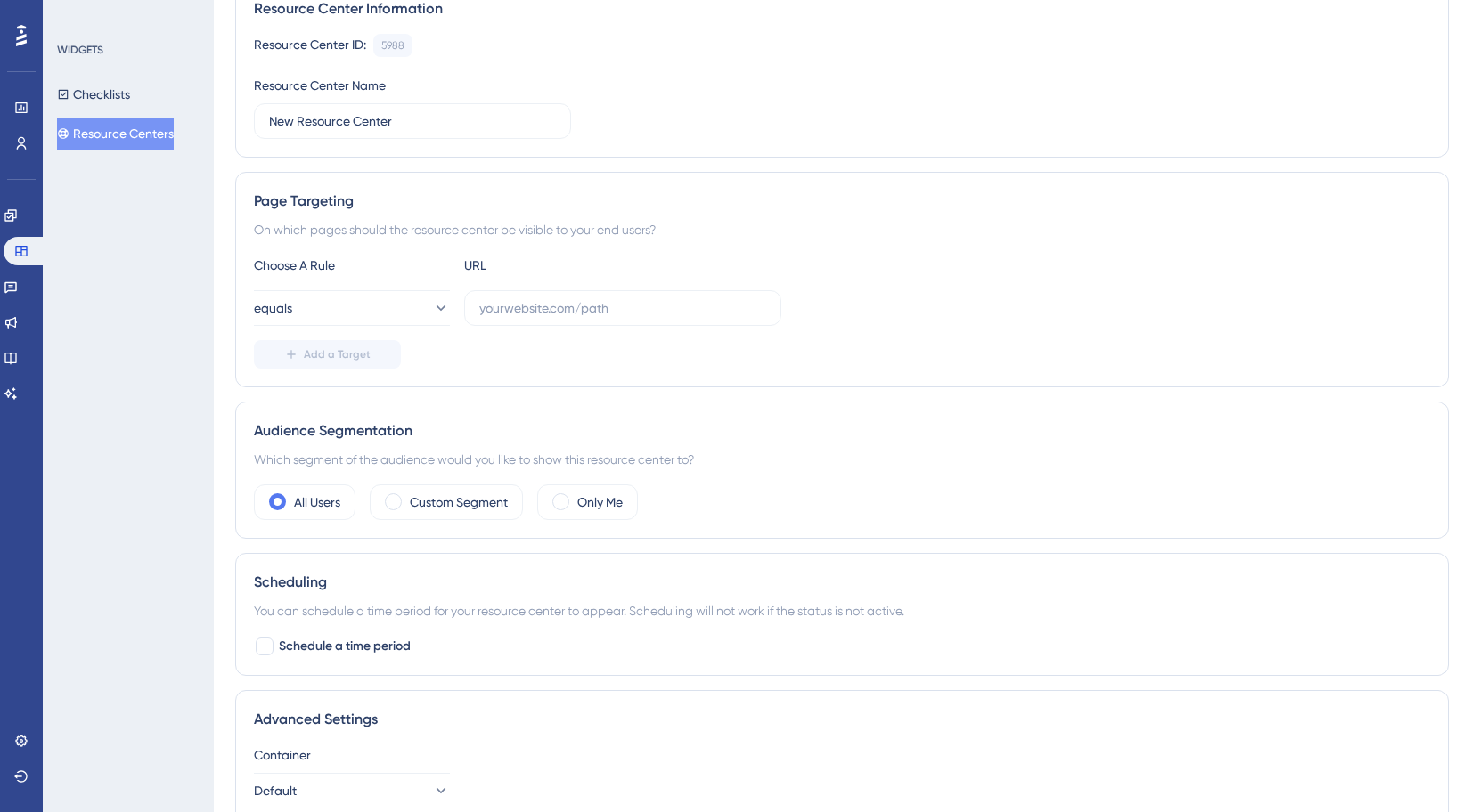
scroll to position [249, 0]
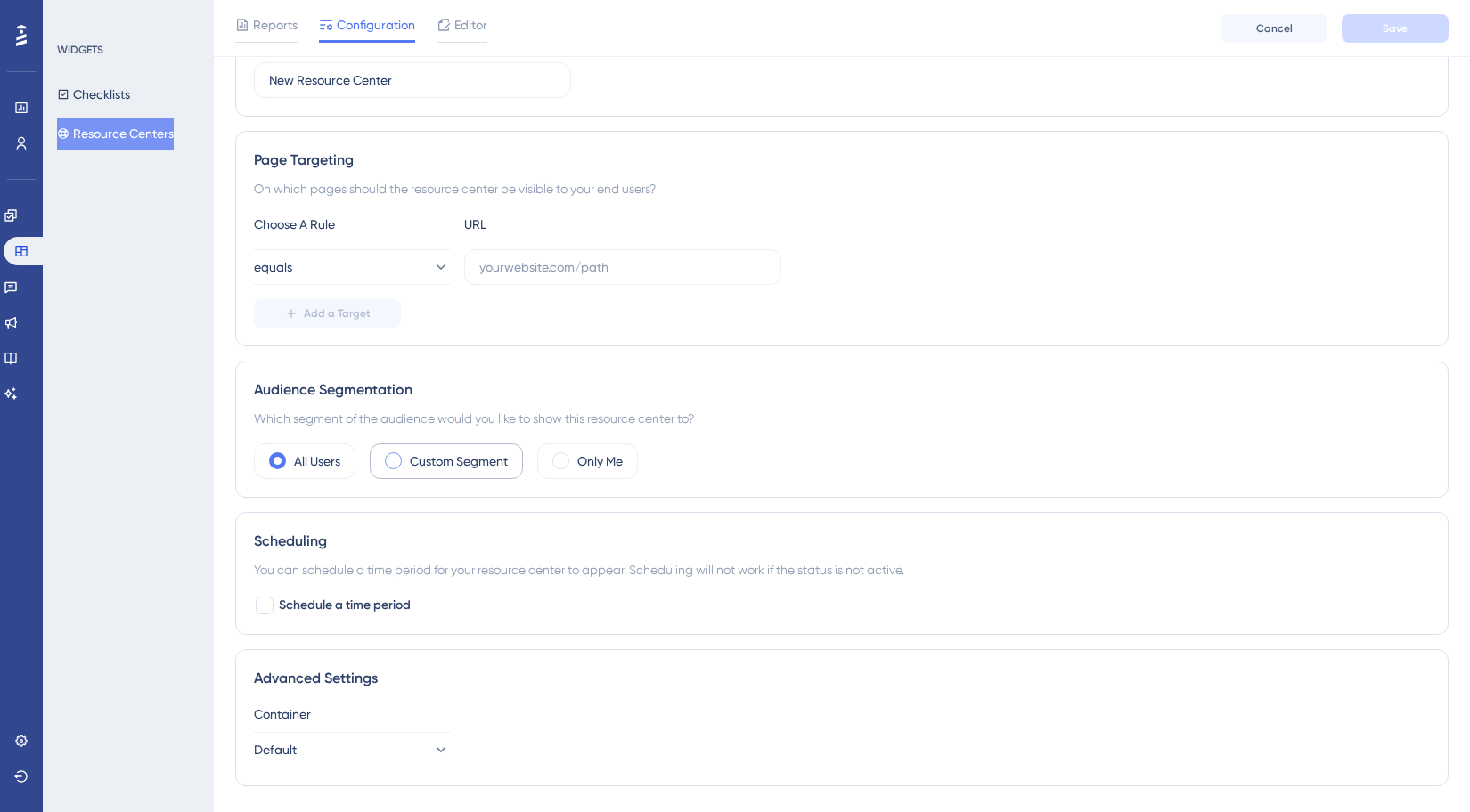
click at [475, 460] on label "Custom Segment" at bounding box center [459, 460] width 98 height 21
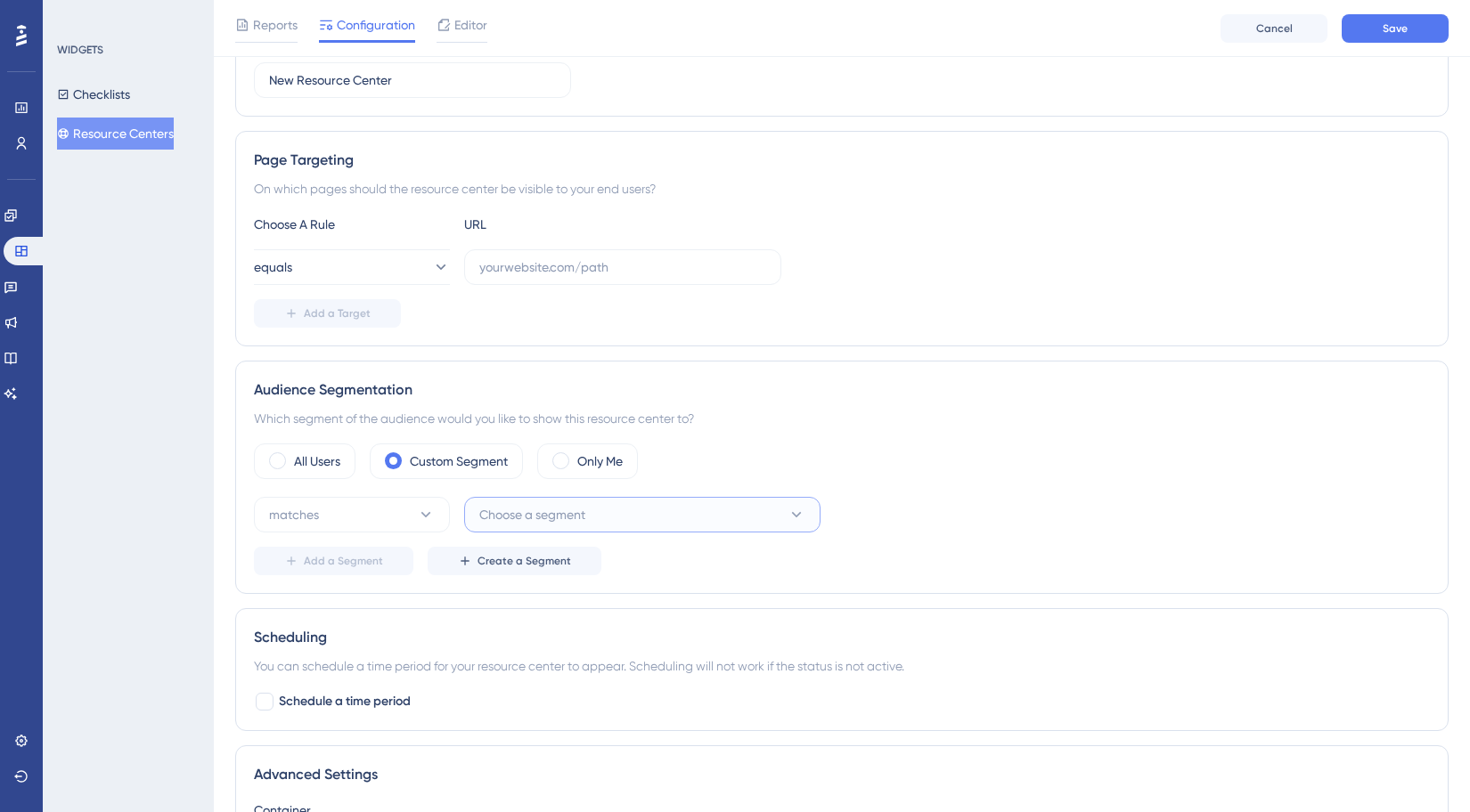
click at [542, 506] on span "Choose a segment" at bounding box center [533, 514] width 106 height 21
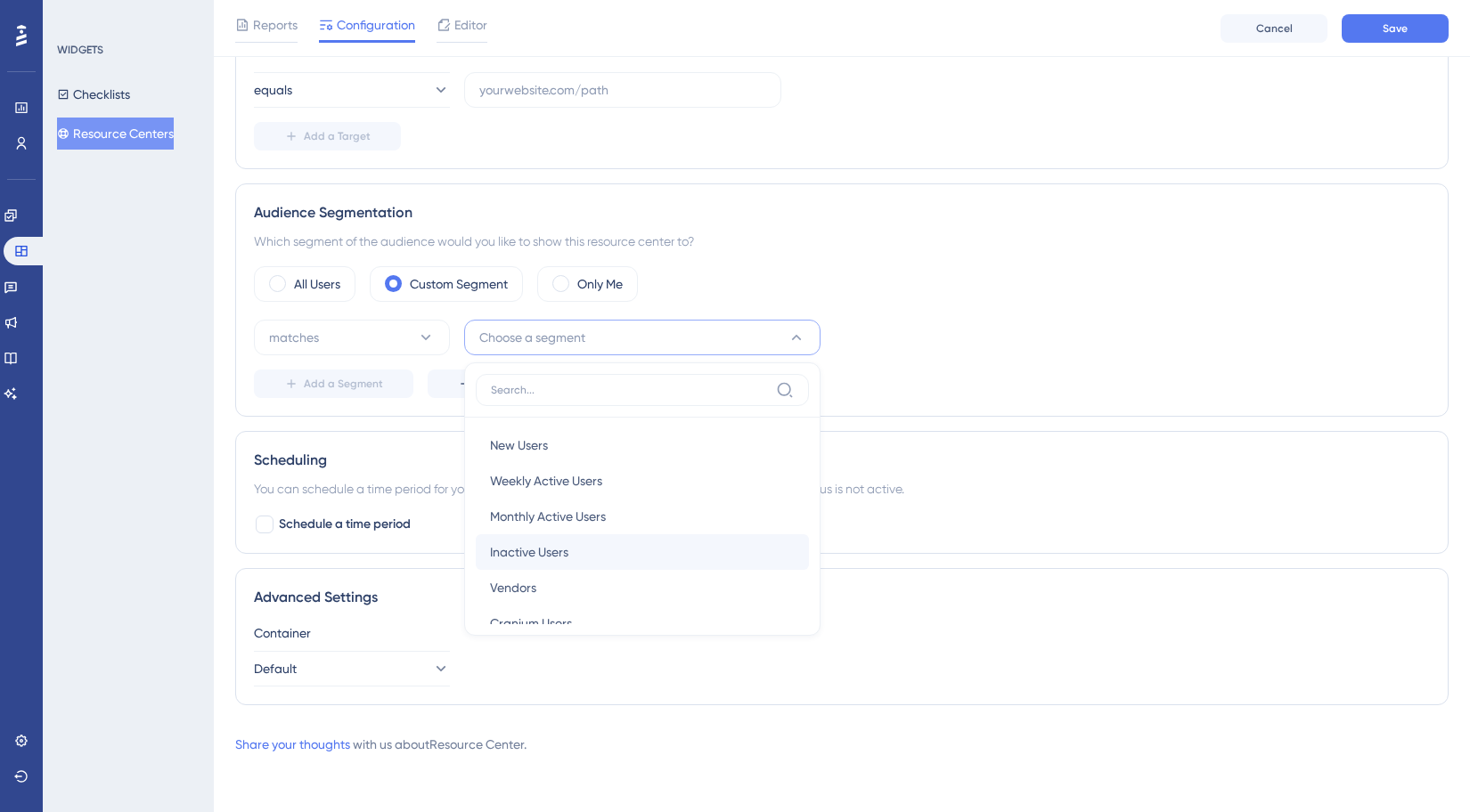
scroll to position [0, 0]
click at [959, 314] on div "All Users Custom Segment Only Me matches Choose a segment New Users New Users W…" at bounding box center [841, 333] width 1176 height 132
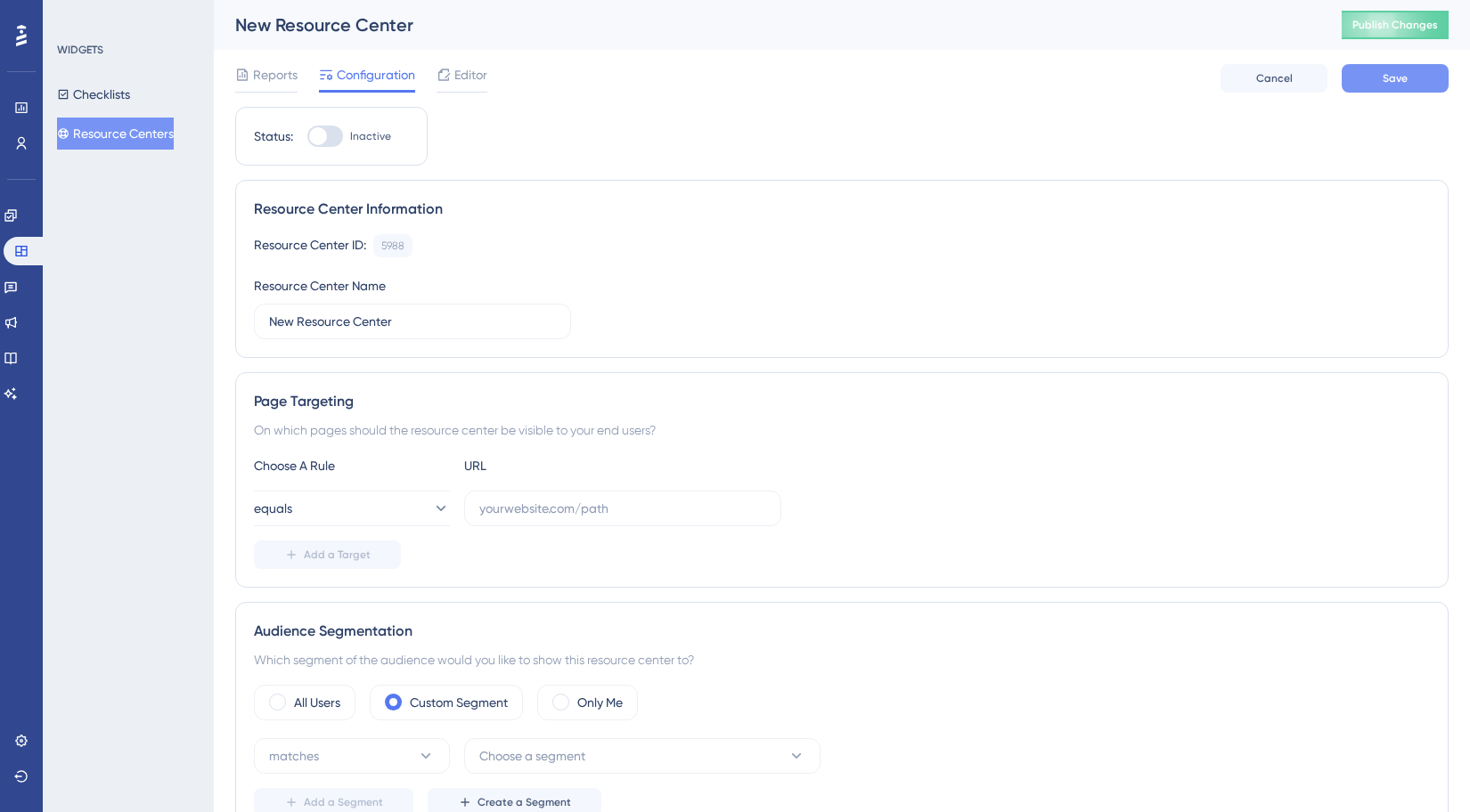
click at [1387, 71] on span "Save" at bounding box center [1395, 78] width 25 height 14
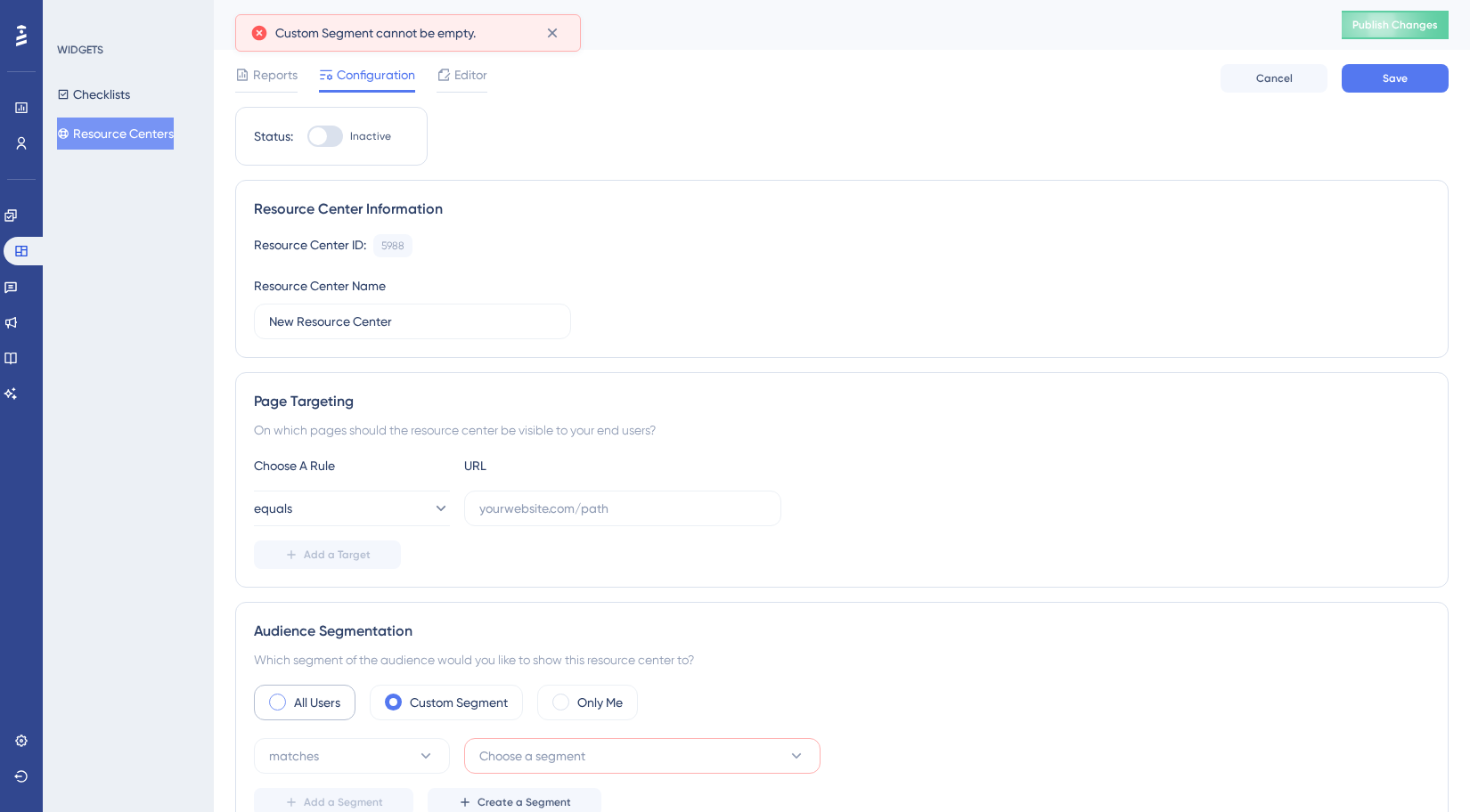
click at [318, 709] on label "All Users" at bounding box center [317, 702] width 46 height 21
click at [500, 712] on label "Custom Segment" at bounding box center [459, 702] width 98 height 21
click at [668, 749] on button "Choose a segment" at bounding box center [643, 756] width 357 height 36
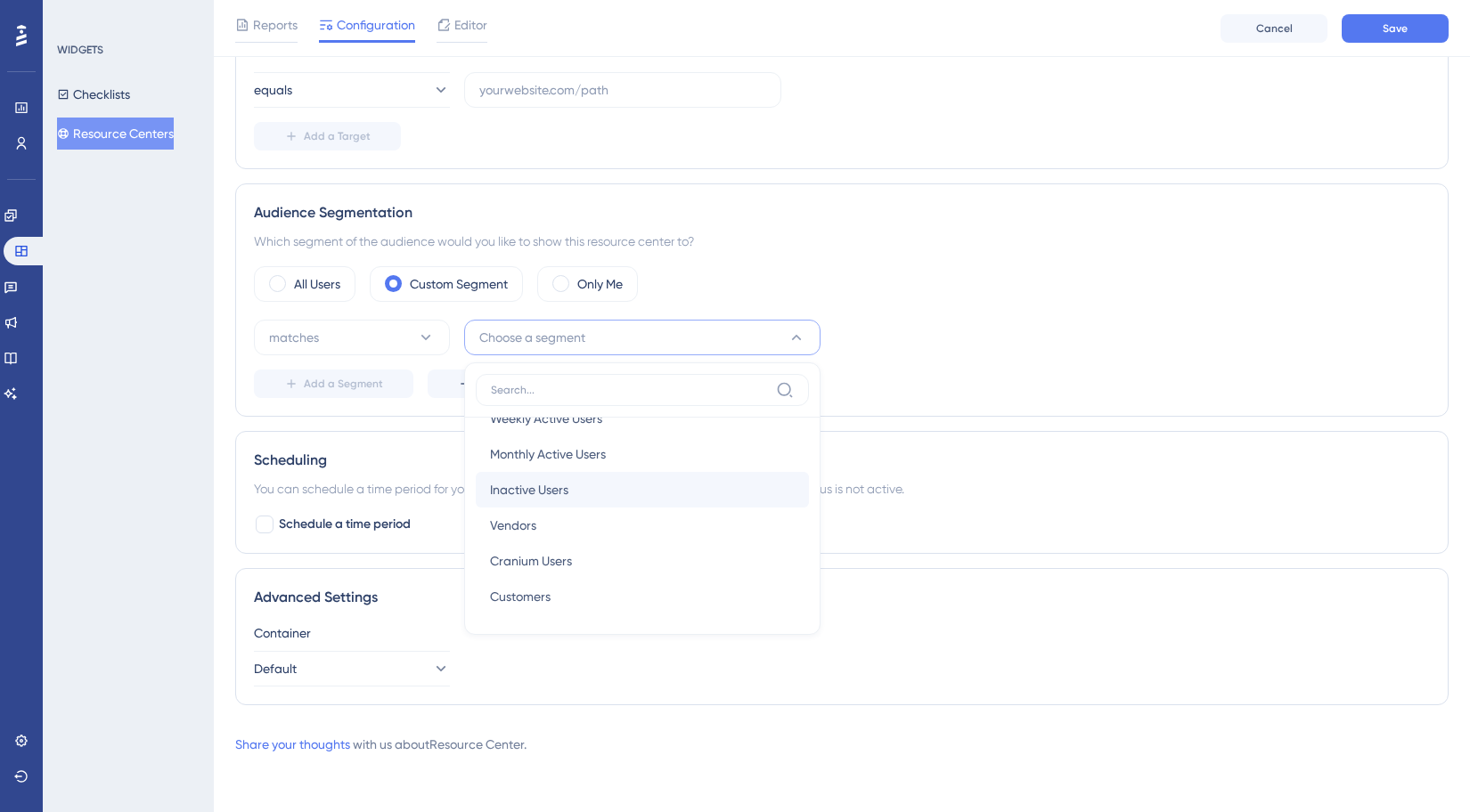
scroll to position [65, 0]
click at [595, 554] on div "Cranium Users Cranium Users" at bounding box center [642, 559] width 305 height 36
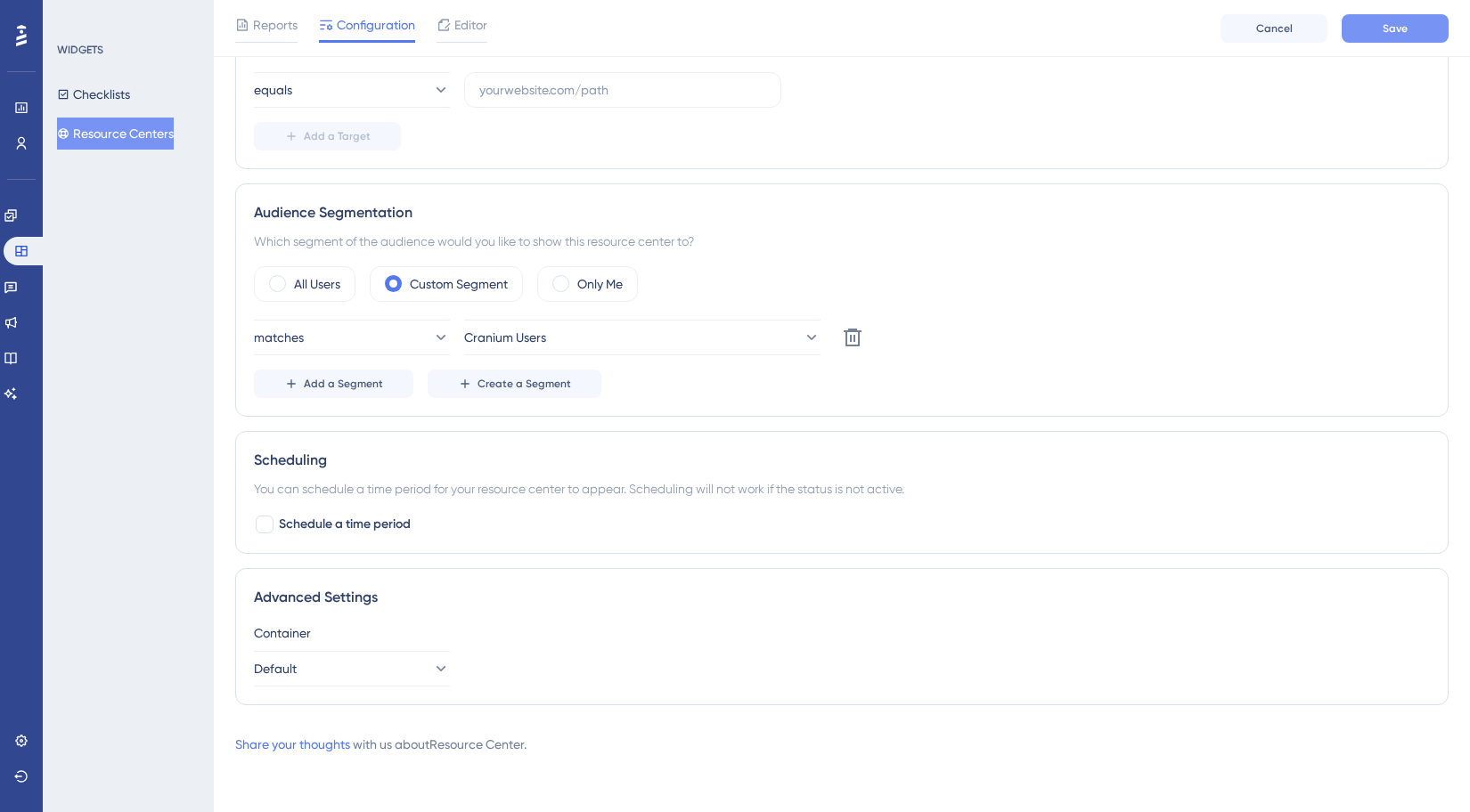
click at [1369, 38] on button "Save" at bounding box center [1395, 28] width 107 height 29
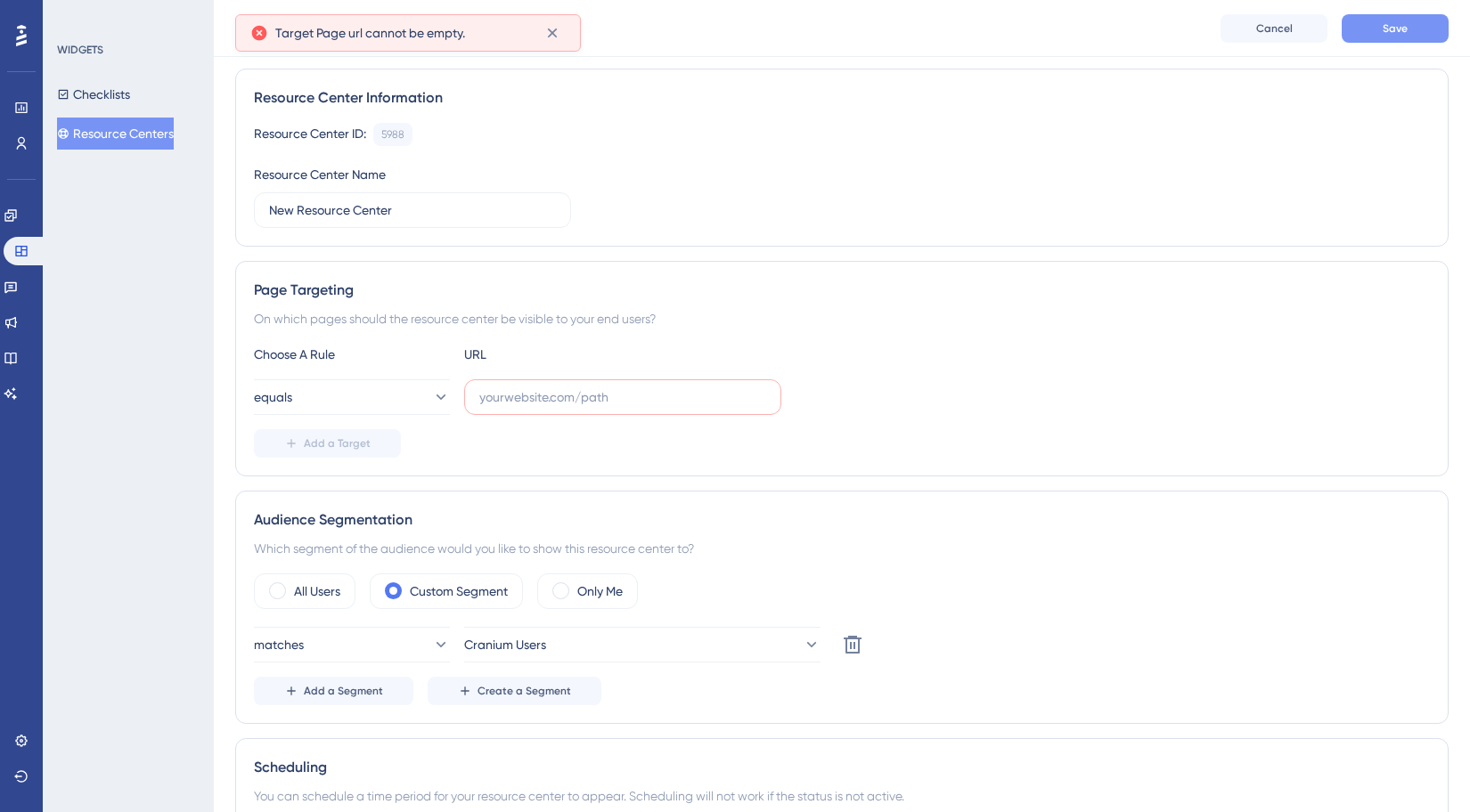
scroll to position [110, 0]
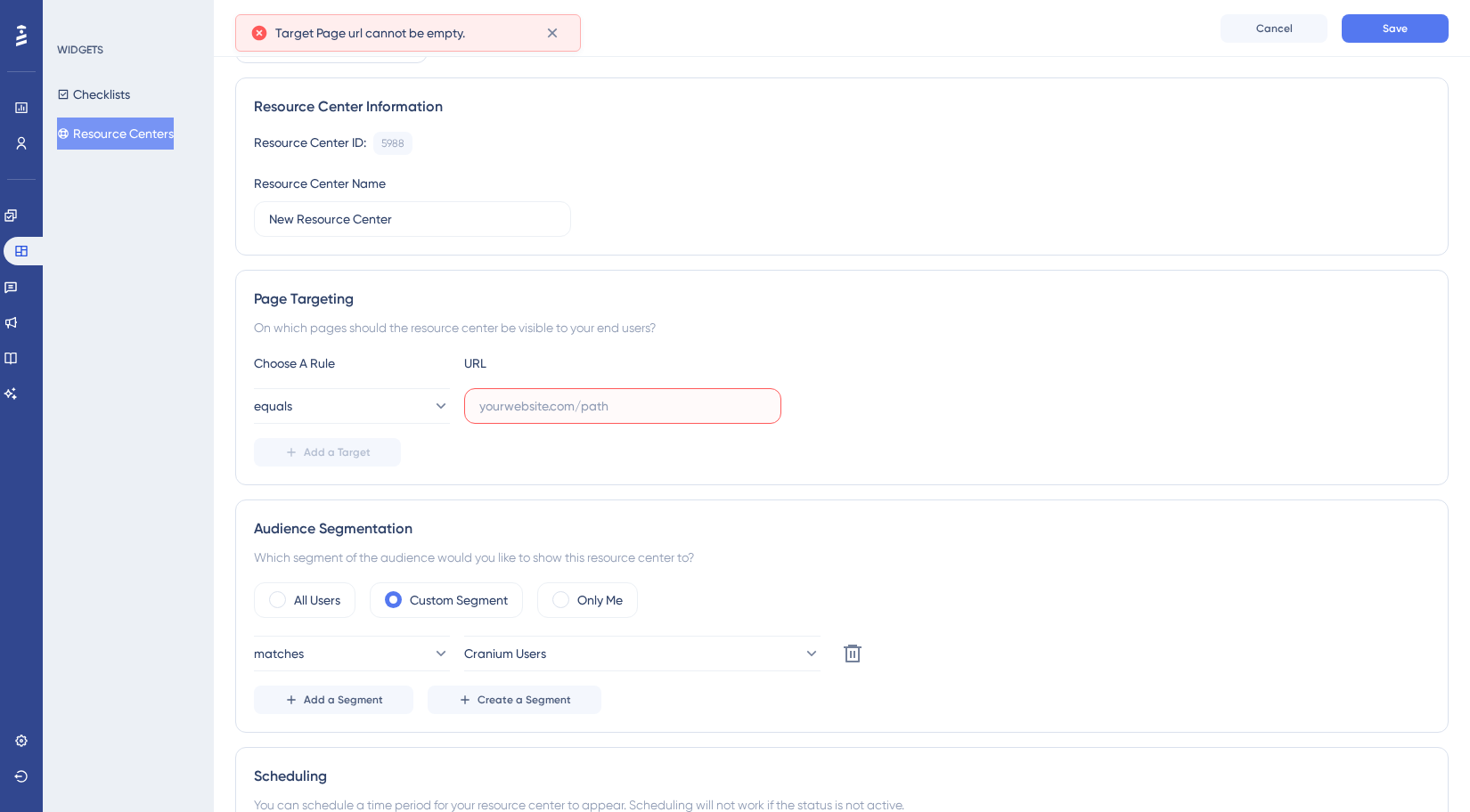
click at [554, 402] on input "text" at bounding box center [623, 406] width 287 height 20
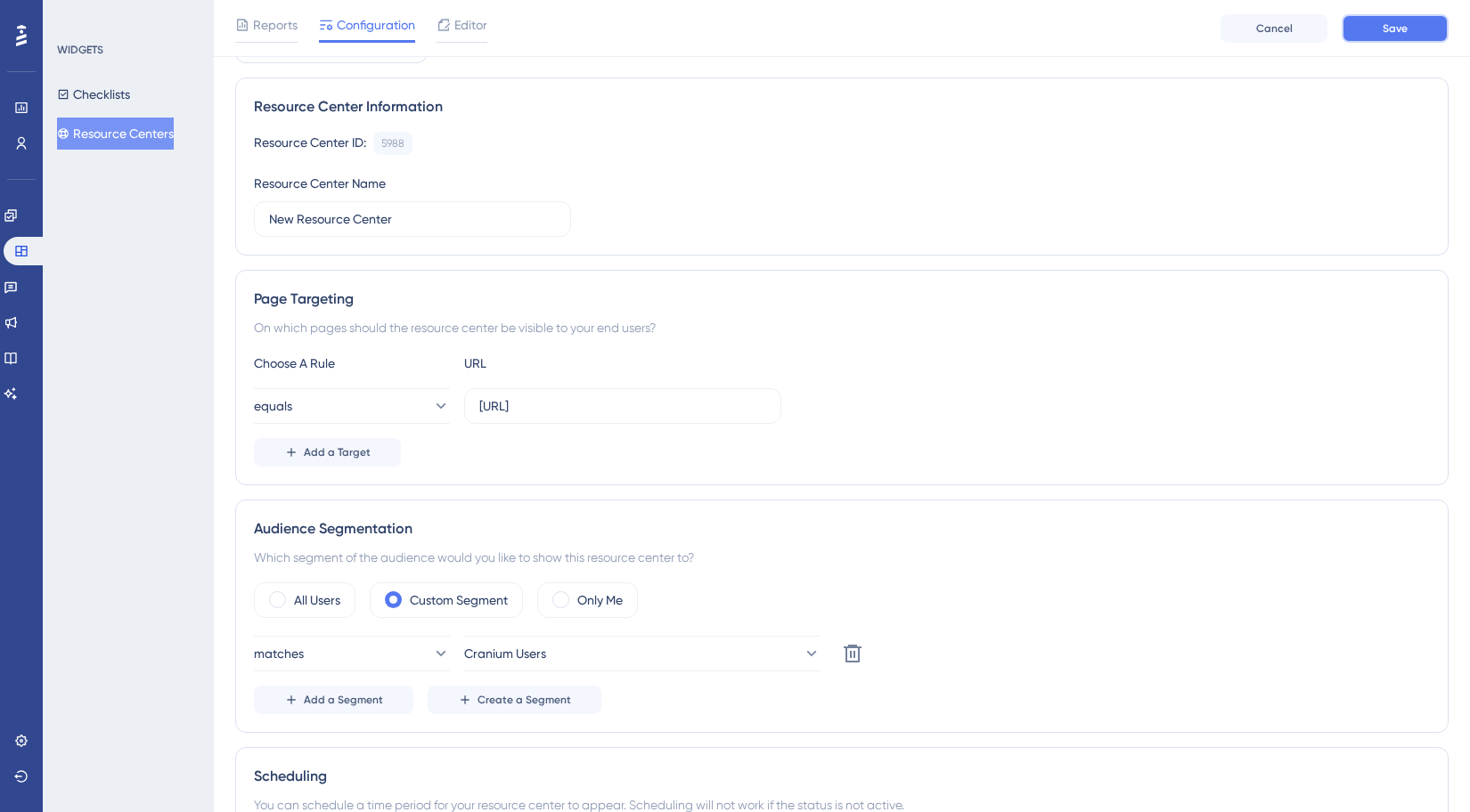
click at [1421, 31] on button "Save" at bounding box center [1395, 28] width 107 height 29
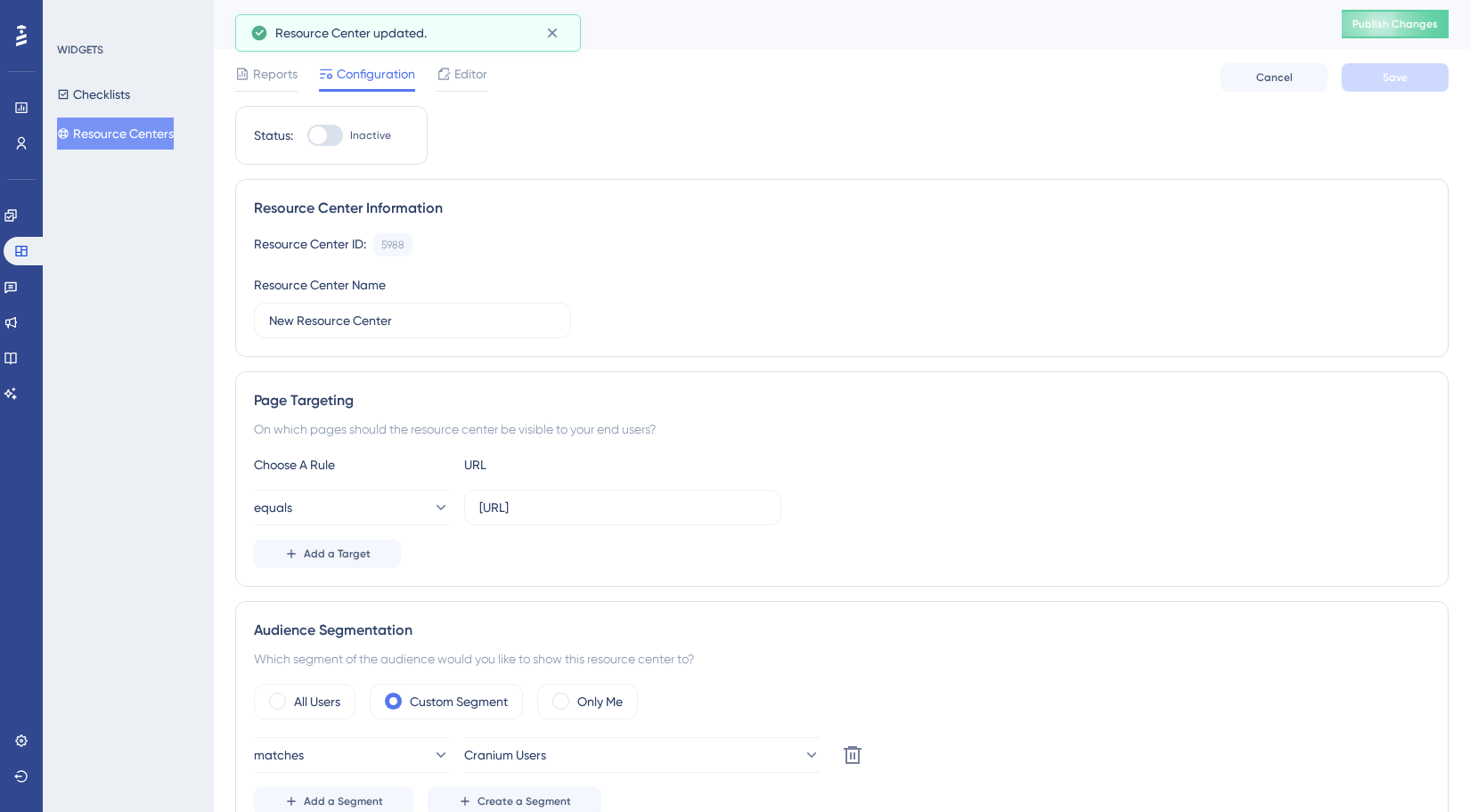
scroll to position [0, 0]
click at [388, 506] on button "equals" at bounding box center [352, 508] width 196 height 36
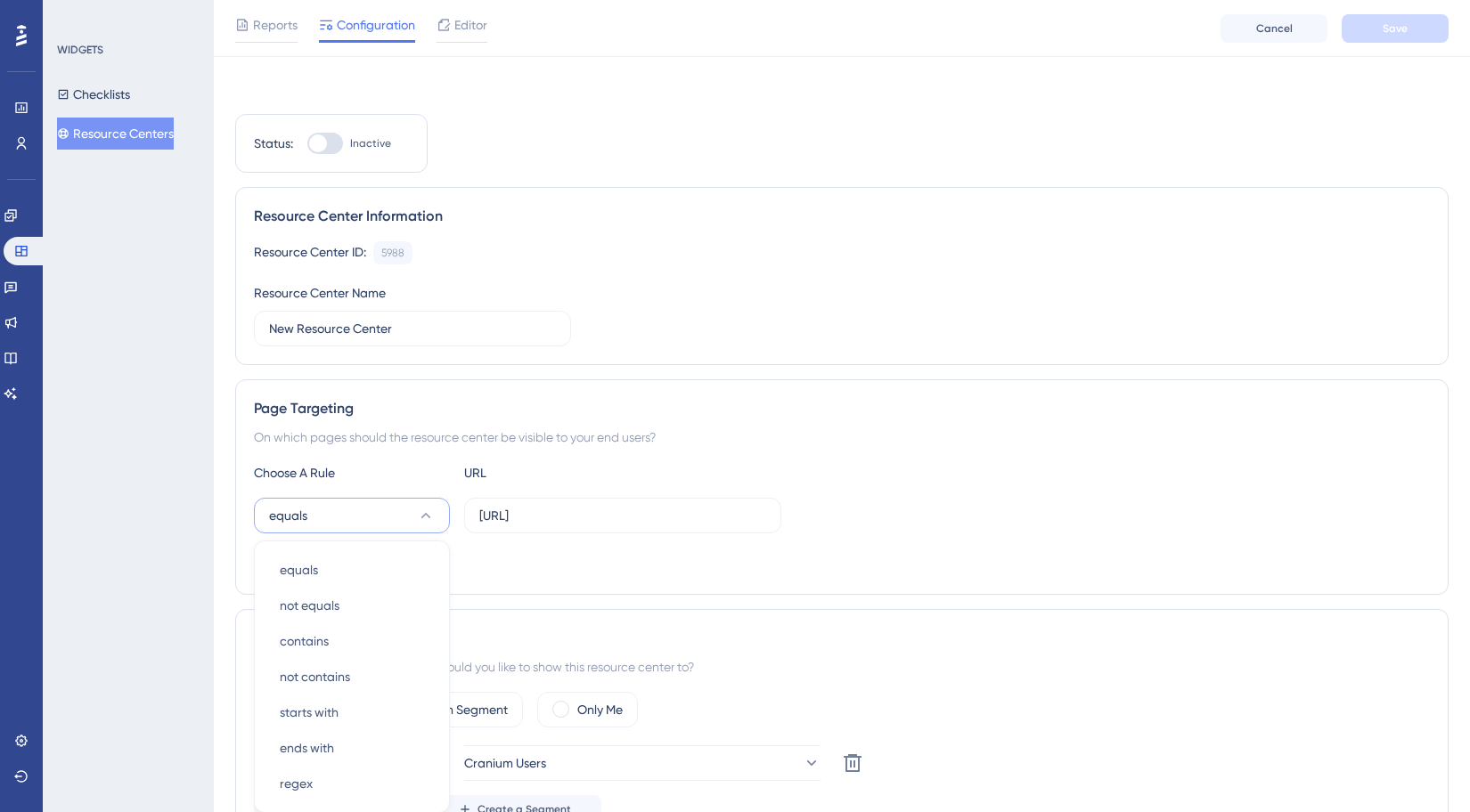
scroll to position [264, 0]
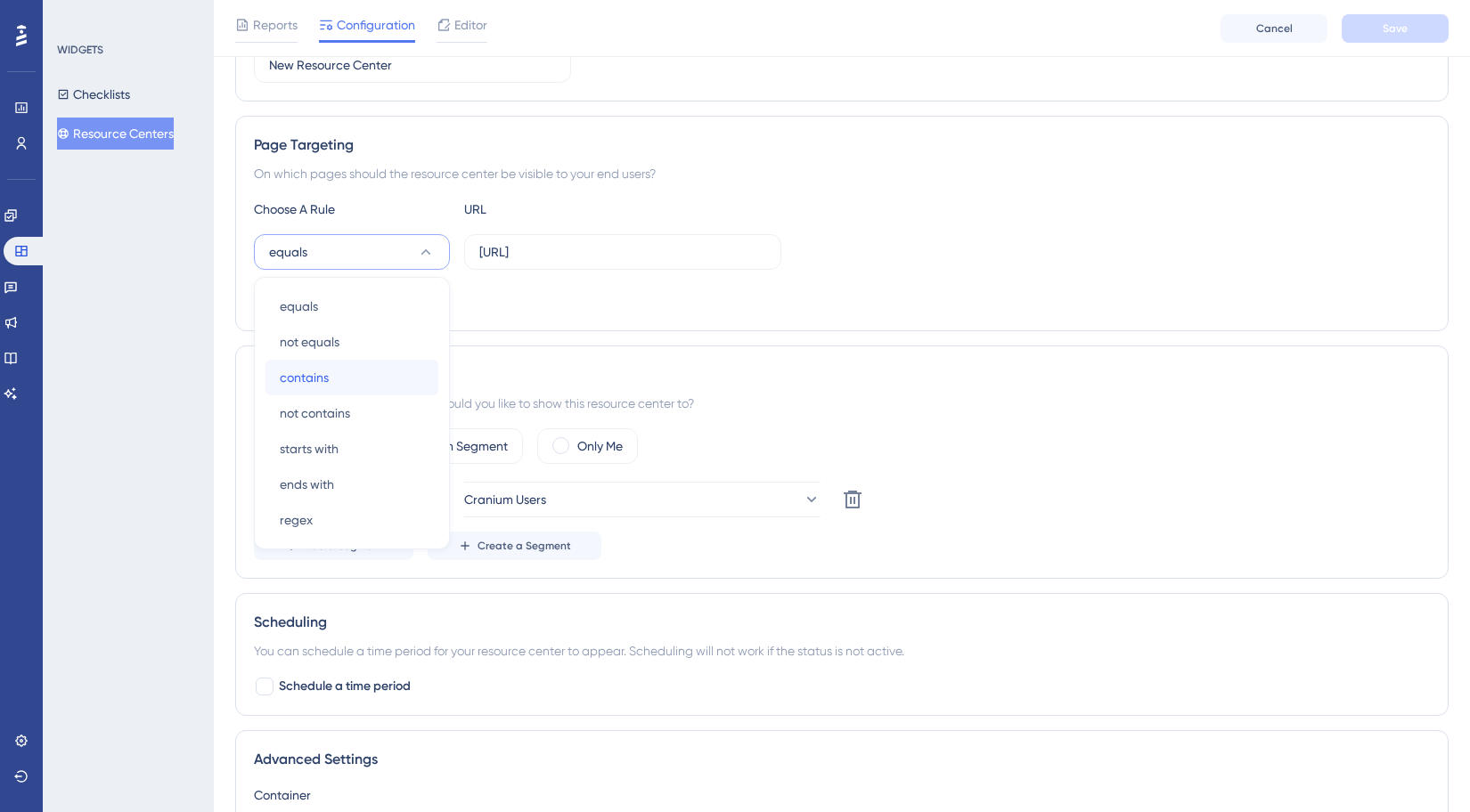
click at [323, 387] on span "contains" at bounding box center [304, 377] width 49 height 21
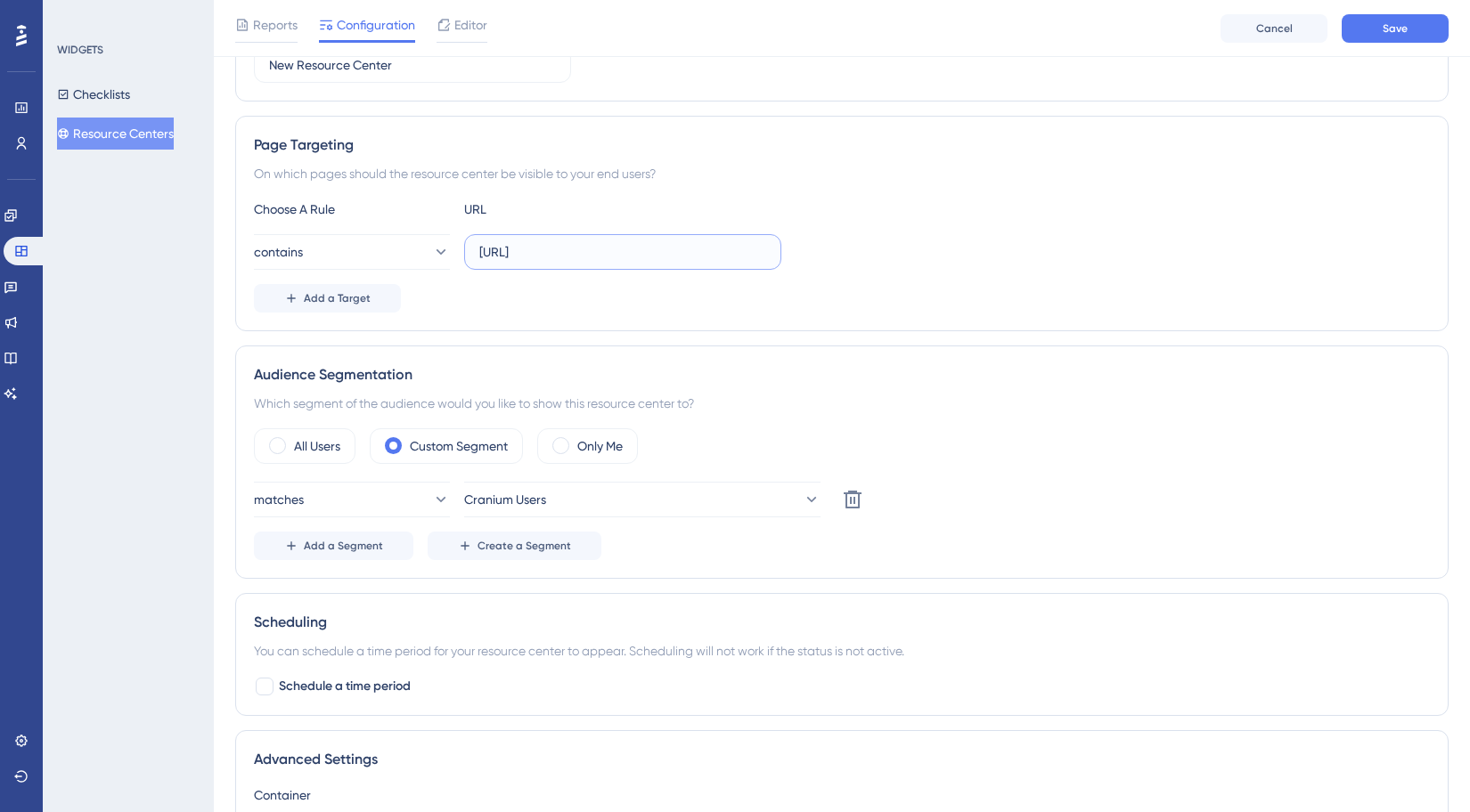
click at [526, 252] on input "[URL]" at bounding box center [623, 253] width 287 height 20
drag, startPoint x: 552, startPoint y: 256, endPoint x: 453, endPoint y: 255, distance: 99.0
click at [453, 255] on div "contains [URL]" at bounding box center [518, 253] width 528 height 36
type input "[URL]"
click at [511, 309] on div "Add a Target" at bounding box center [841, 298] width 1176 height 29
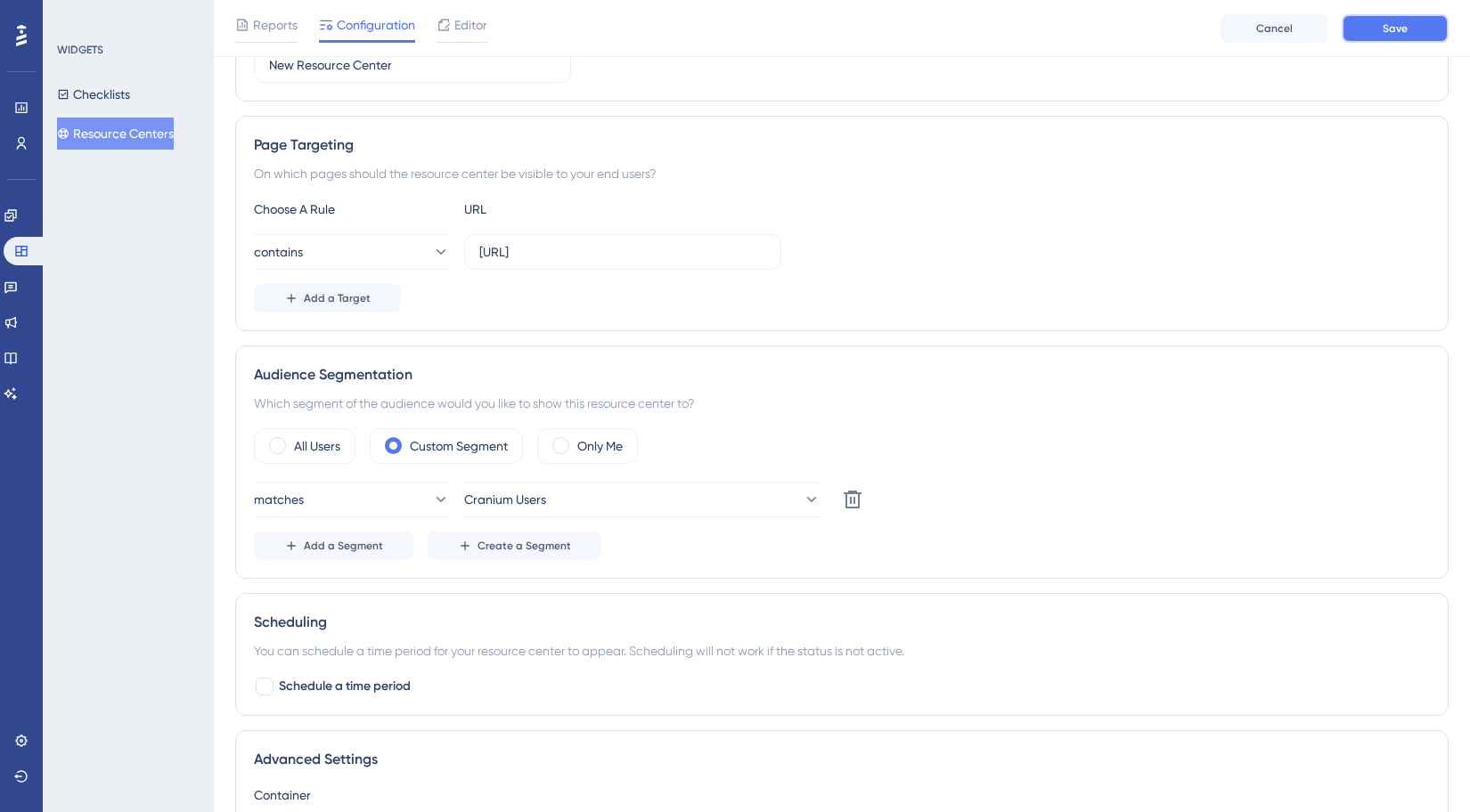
click at [1395, 21] on span "Save" at bounding box center [1395, 28] width 25 height 14
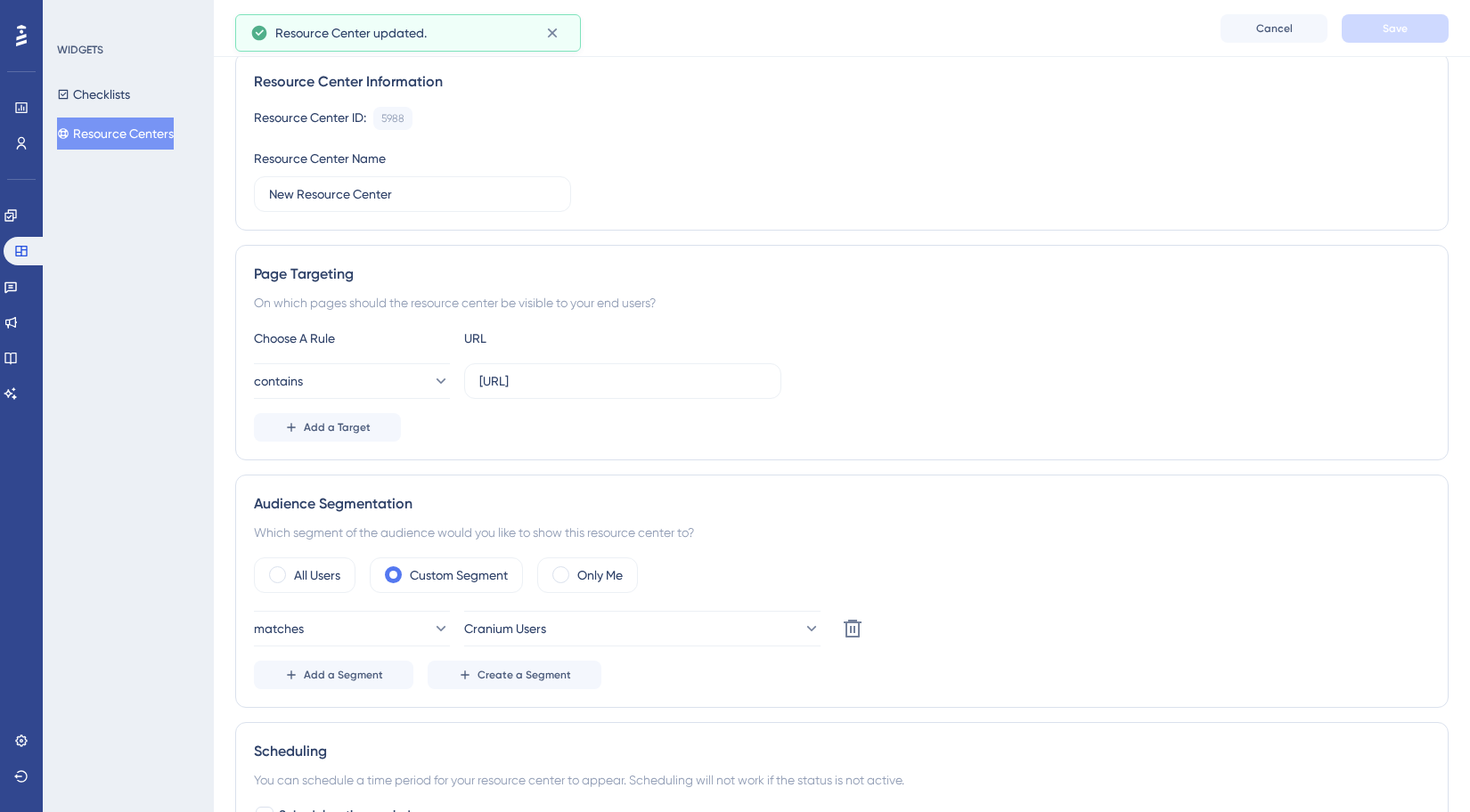
scroll to position [0, 0]
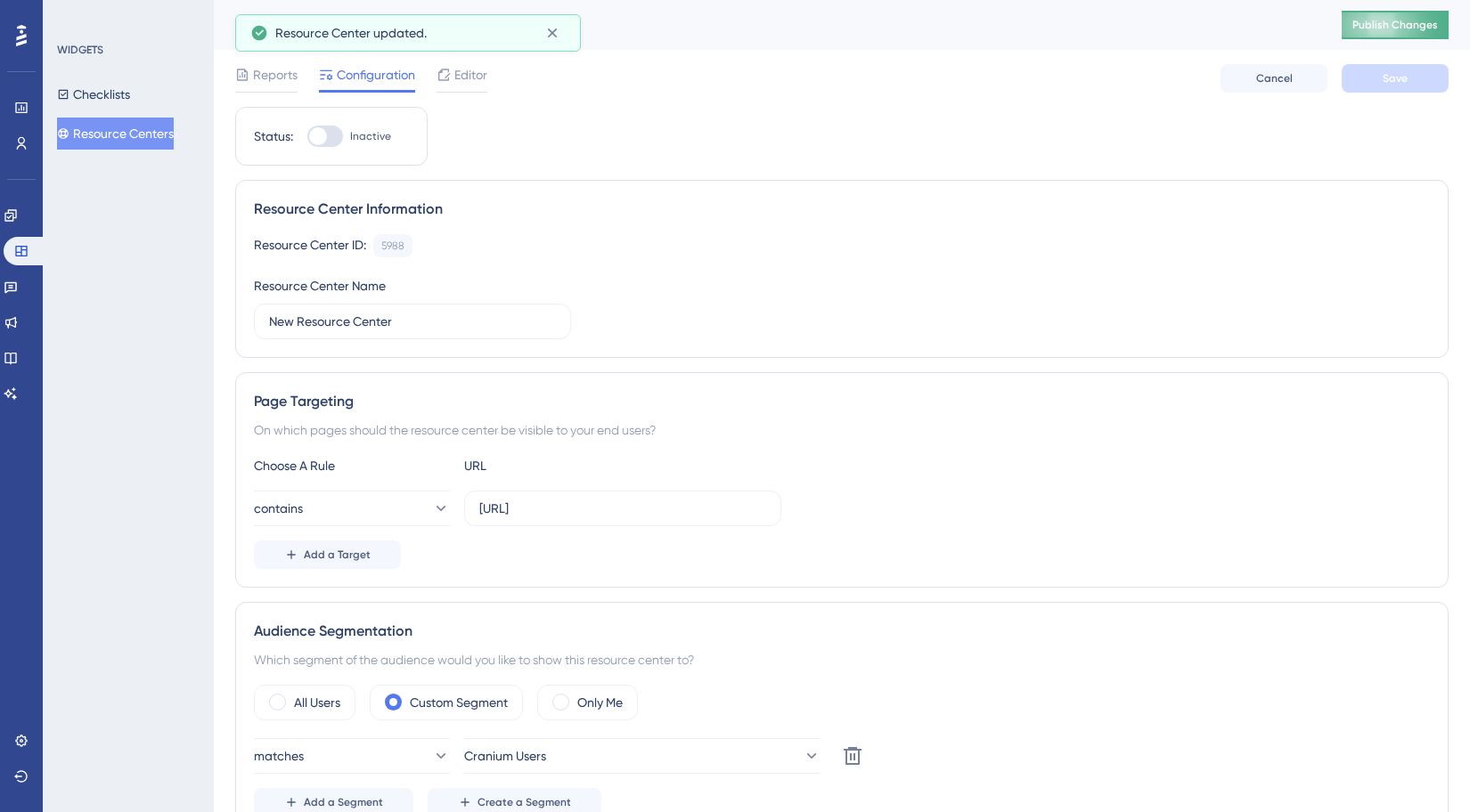
click at [1400, 29] on span "Publish Changes" at bounding box center [1396, 25] width 86 height 14
click at [326, 142] on div at bounding box center [326, 136] width 36 height 21
click at [308, 137] on input "Inactive" at bounding box center [307, 136] width 1 height 1
checkbox input "true"
click at [1395, 78] on span "Save" at bounding box center [1395, 78] width 25 height 14
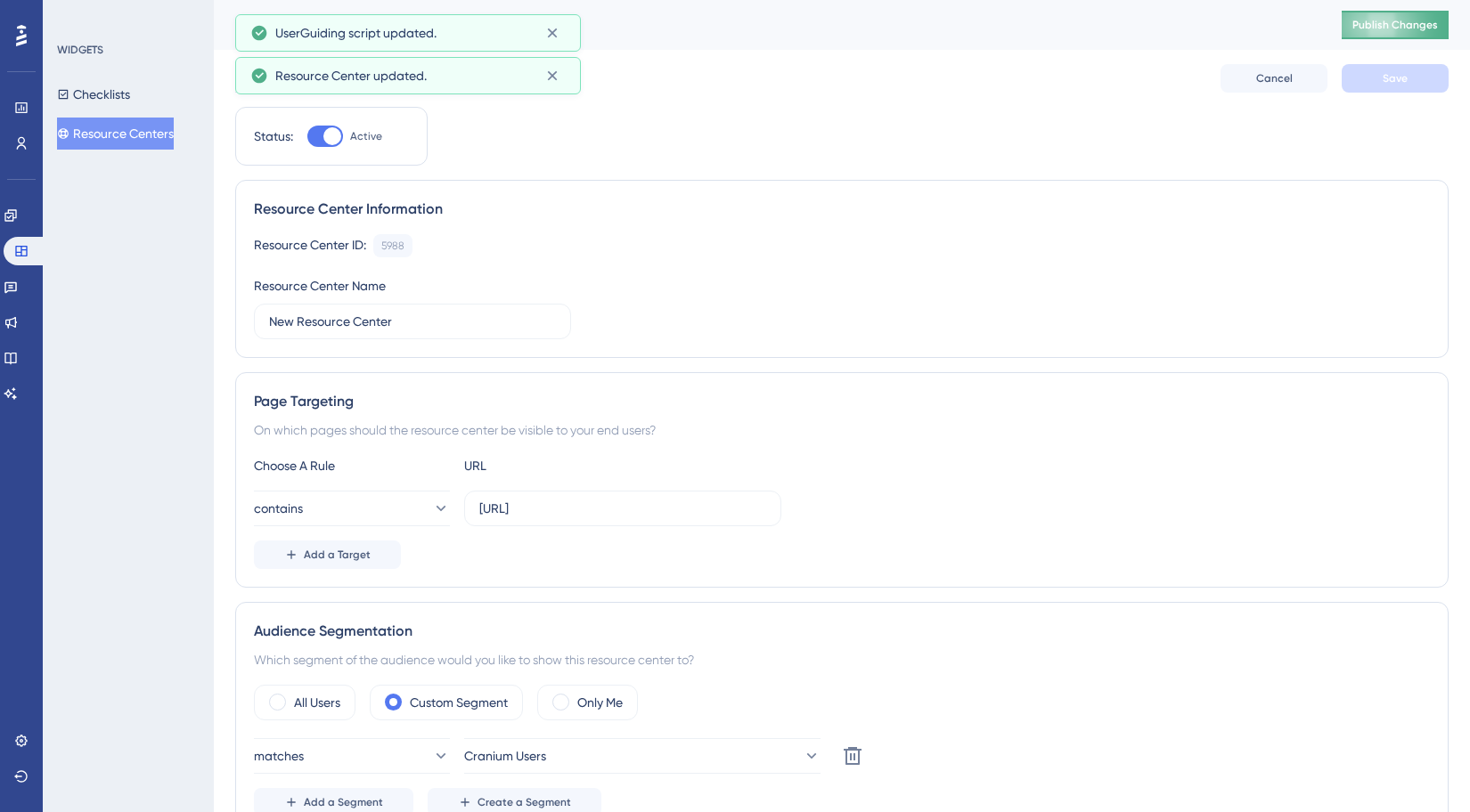
click at [1405, 18] on span "Publish Changes" at bounding box center [1396, 25] width 86 height 14
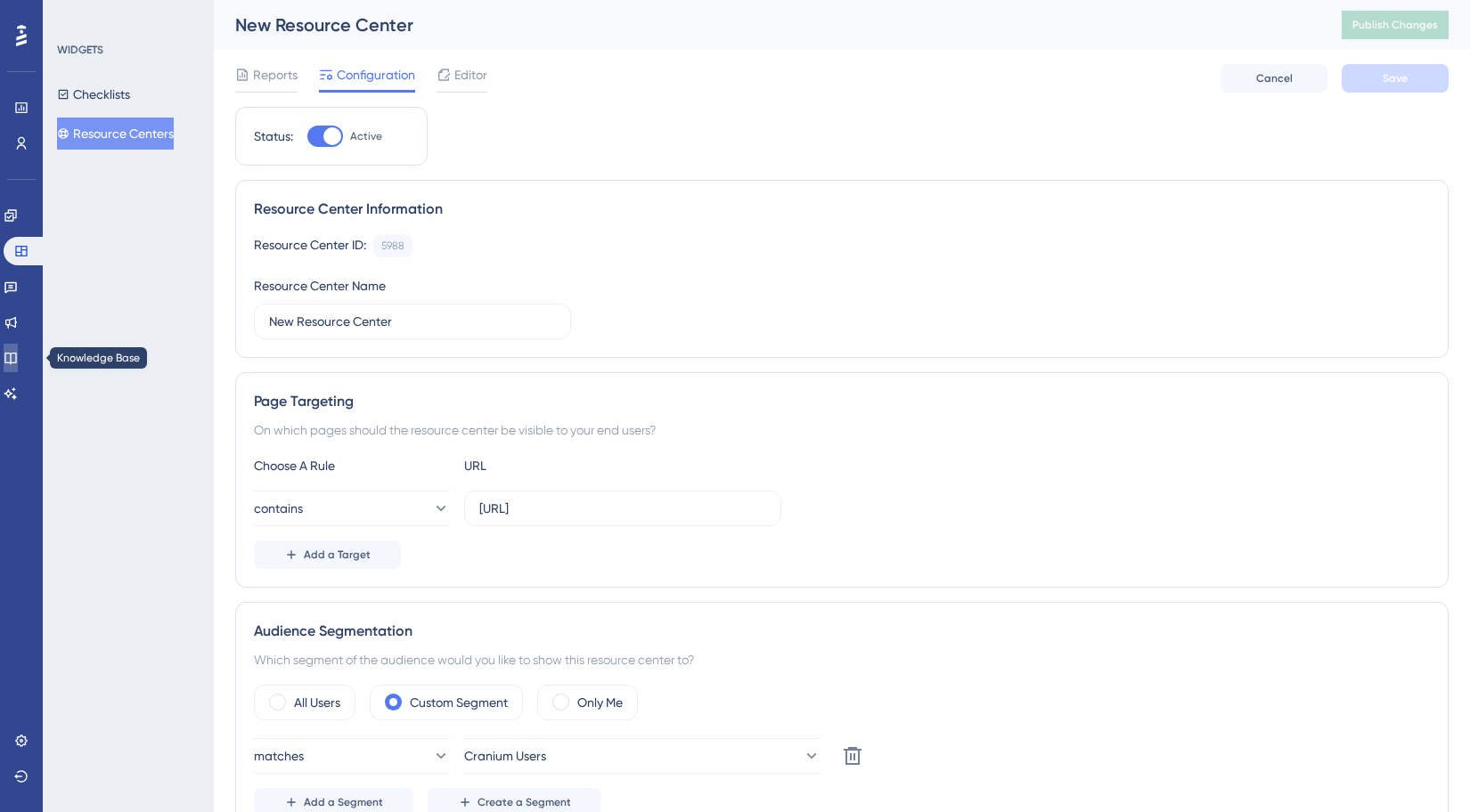
click at [18, 364] on link at bounding box center [11, 358] width 14 height 29
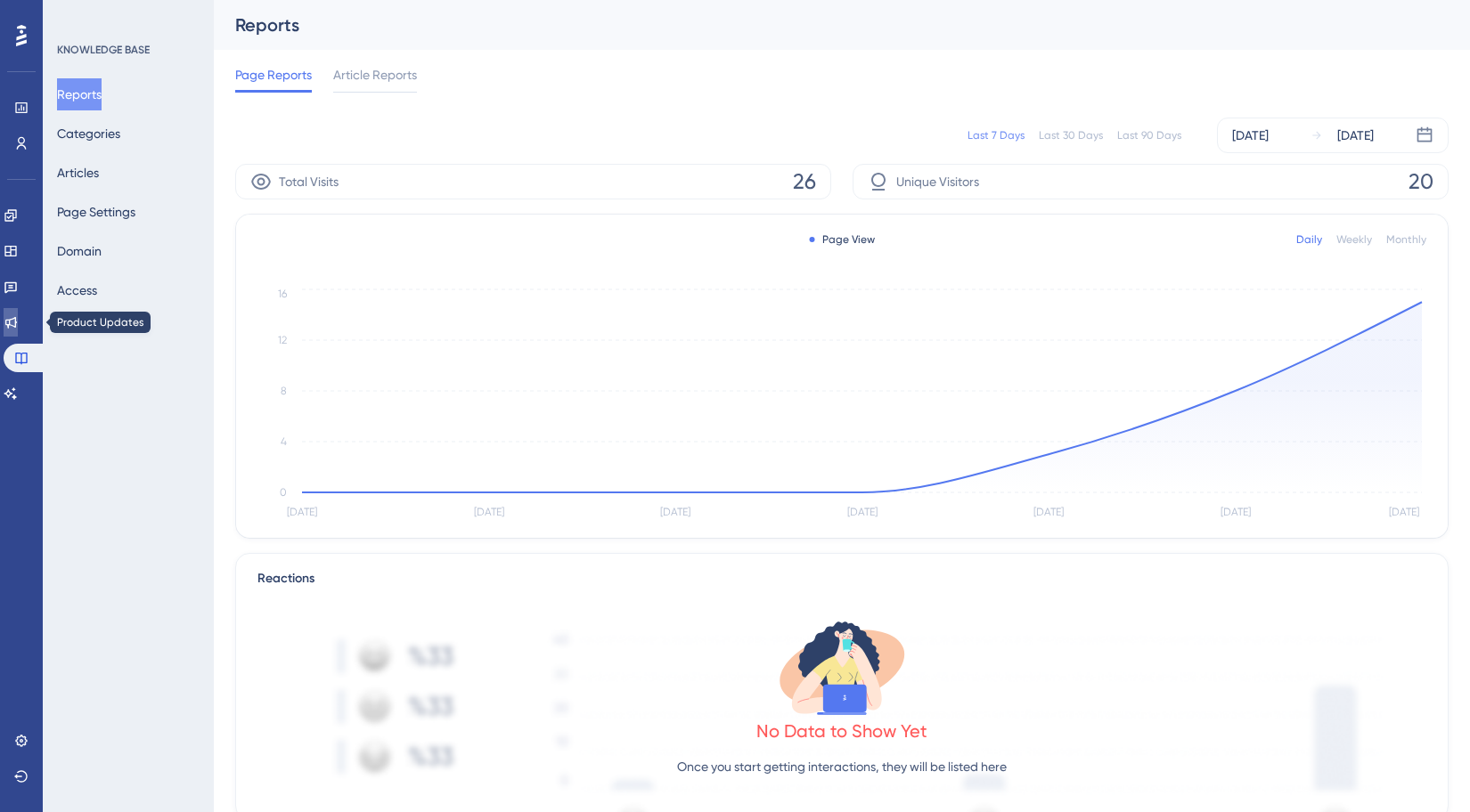
click at [14, 325] on icon at bounding box center [11, 323] width 14 height 14
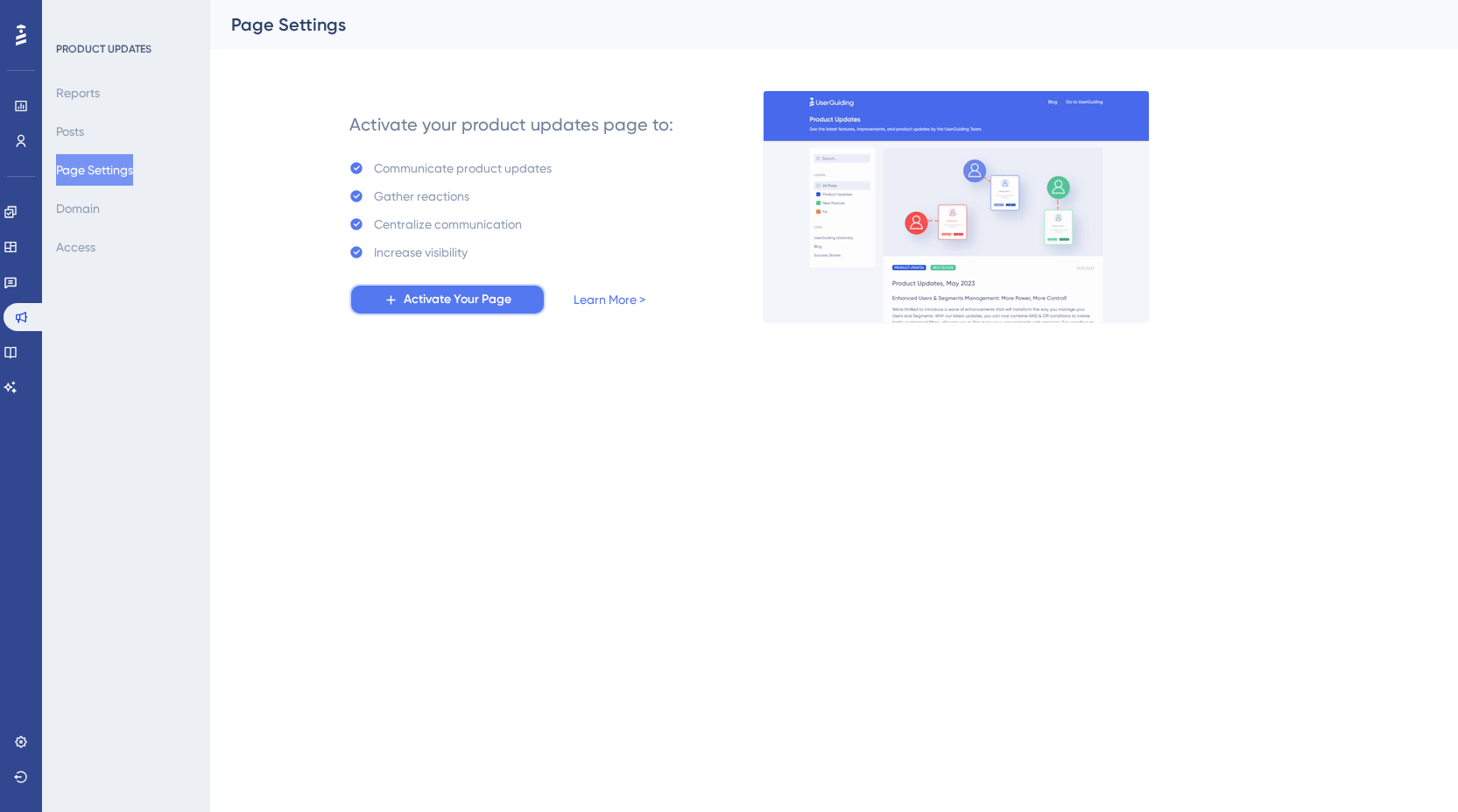
click at [444, 307] on span "Activate Your Page" at bounding box center [458, 298] width 108 height 21
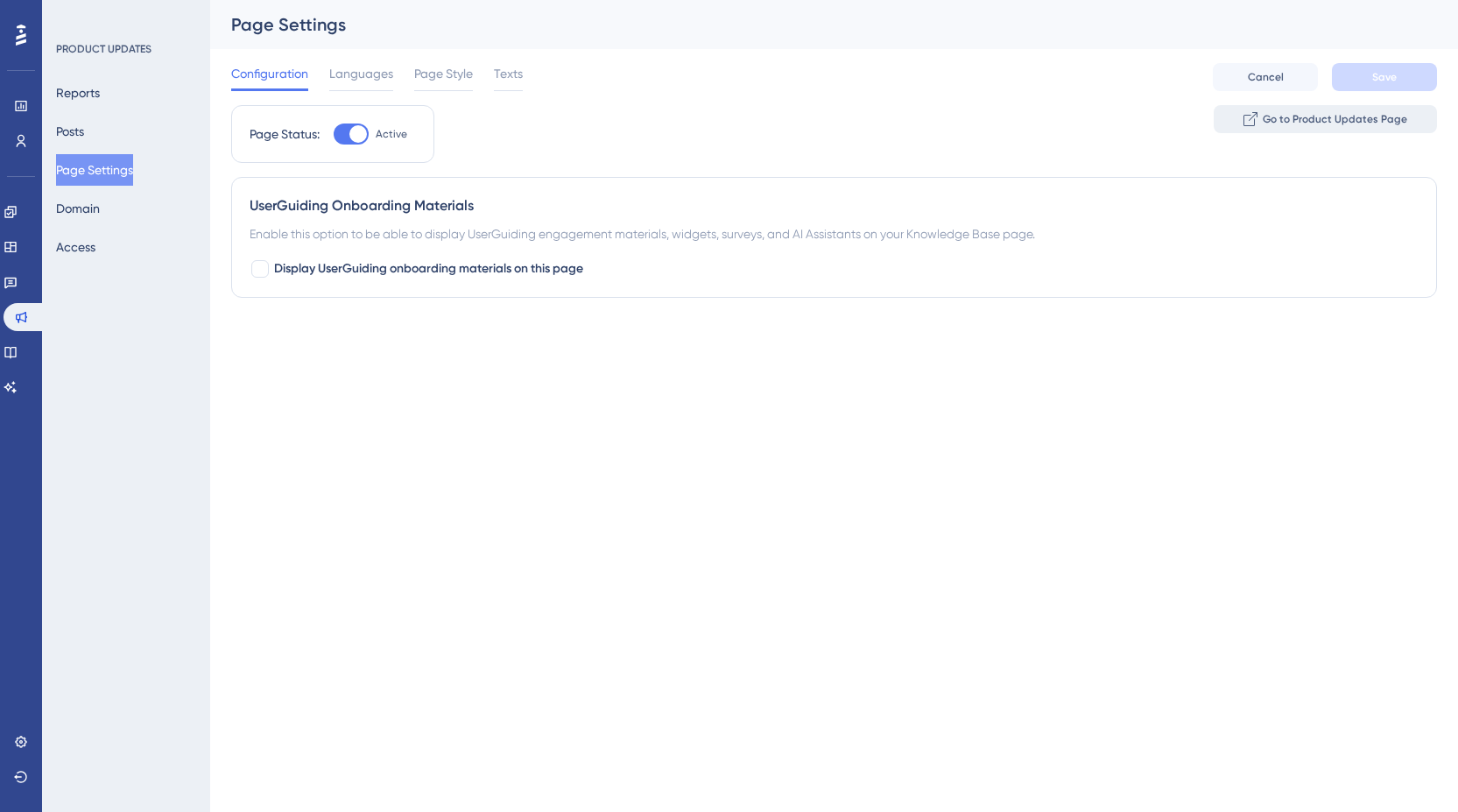
click at [1296, 119] on span "Go to Product Updates Page" at bounding box center [1334, 119] width 144 height 14
click at [465, 73] on span "Page Style" at bounding box center [444, 73] width 59 height 21
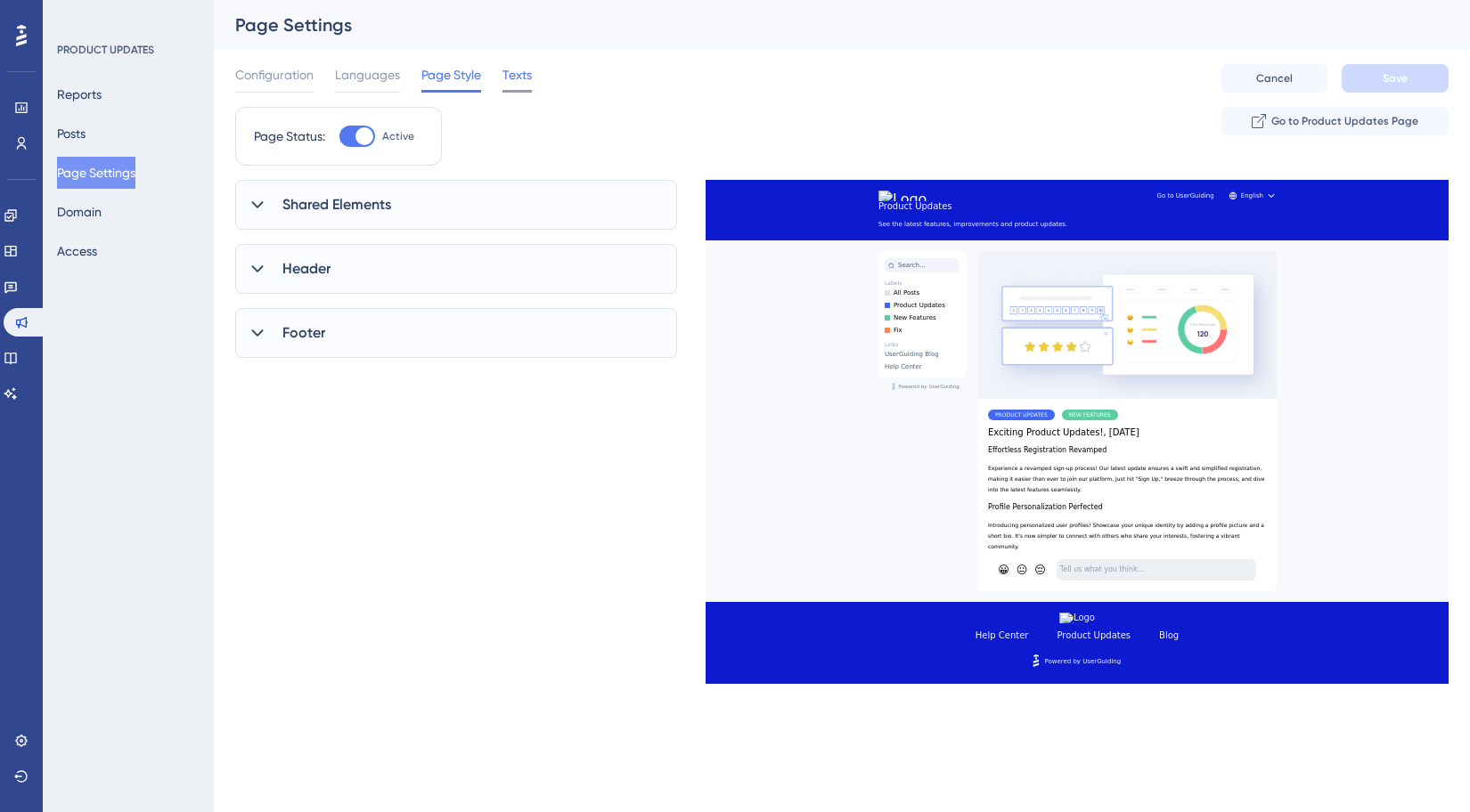
click at [518, 76] on span "Texts" at bounding box center [517, 74] width 29 height 21
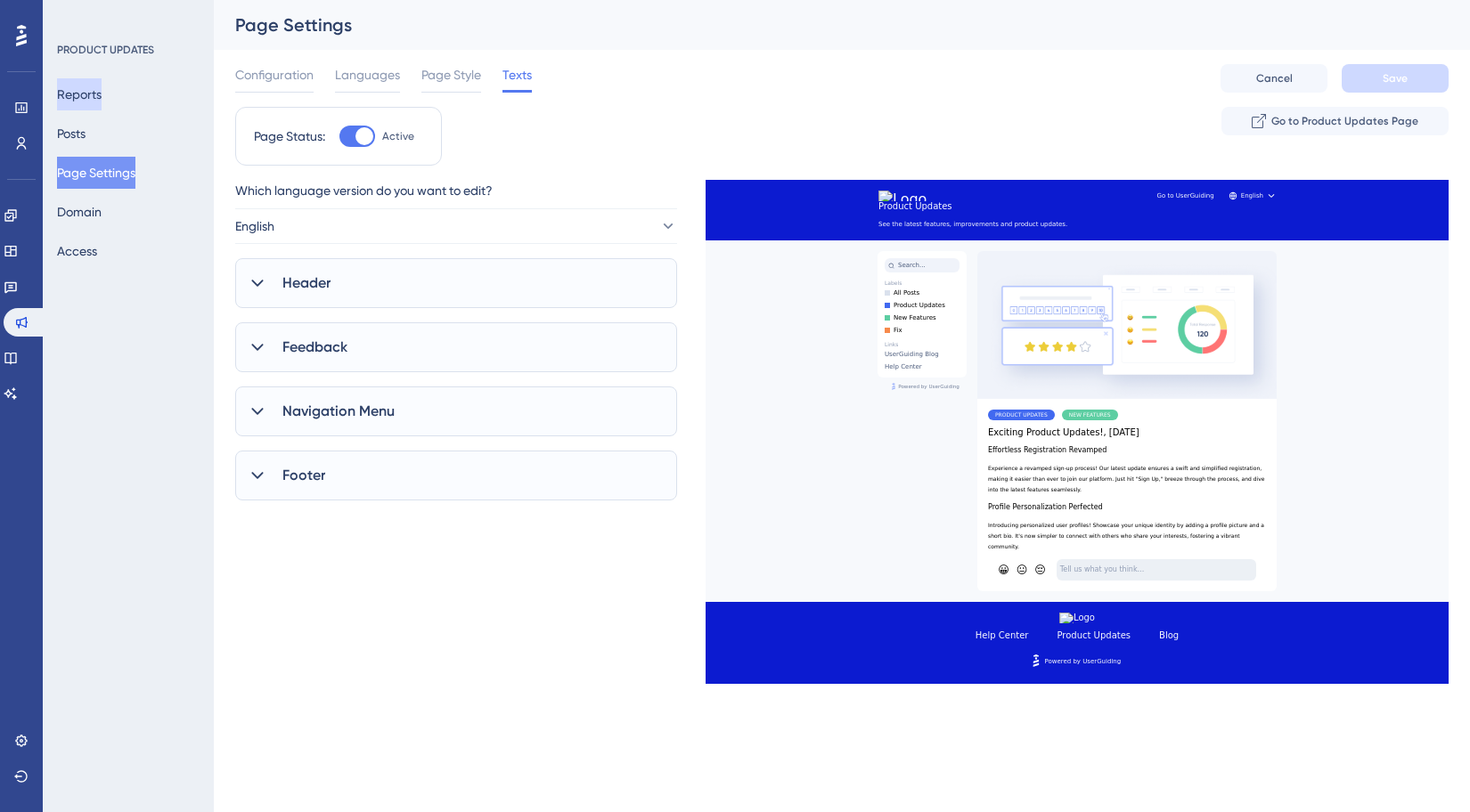
click at [98, 90] on button "Reports" at bounding box center [79, 94] width 45 height 32
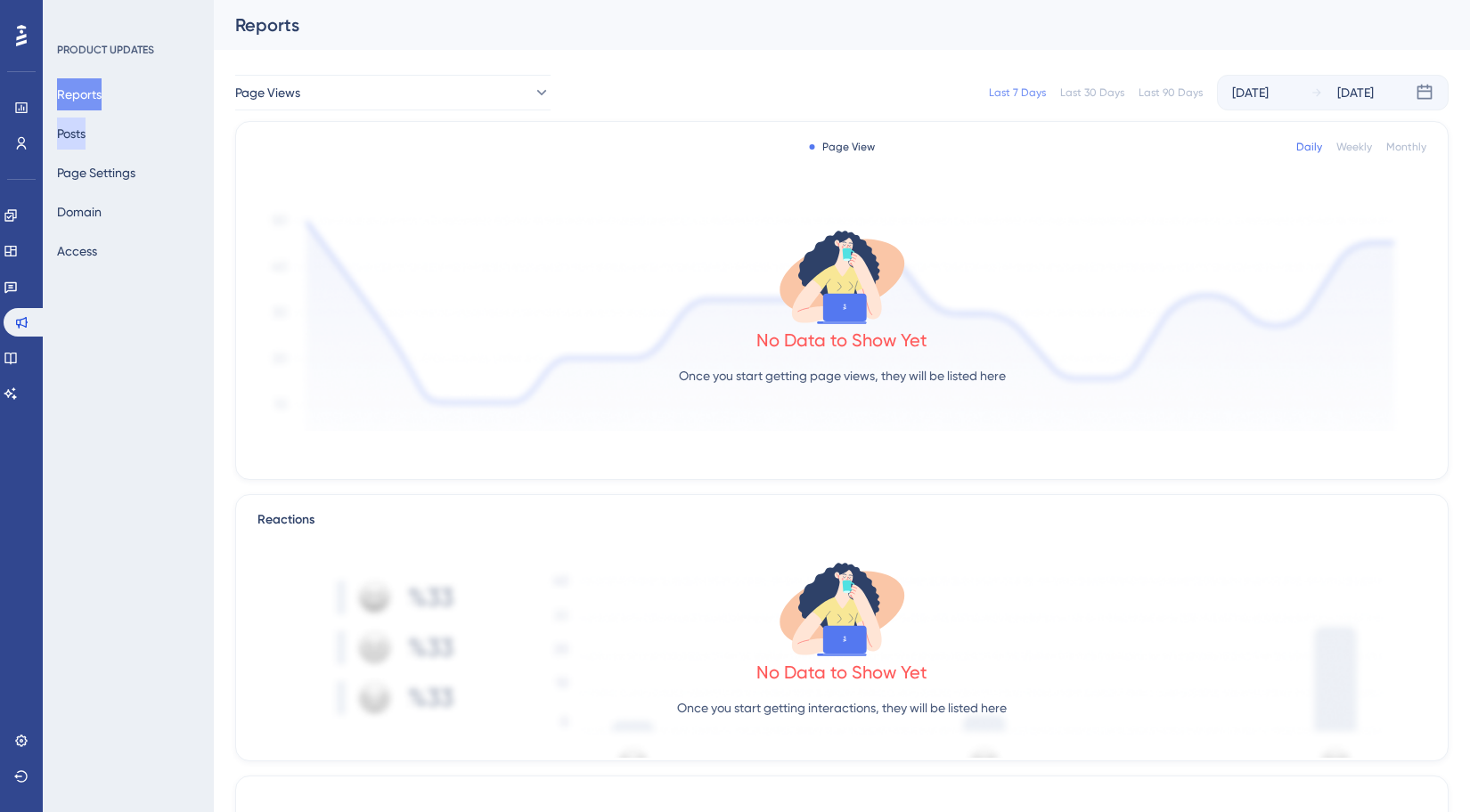
click at [86, 133] on button "Posts" at bounding box center [71, 134] width 29 height 32
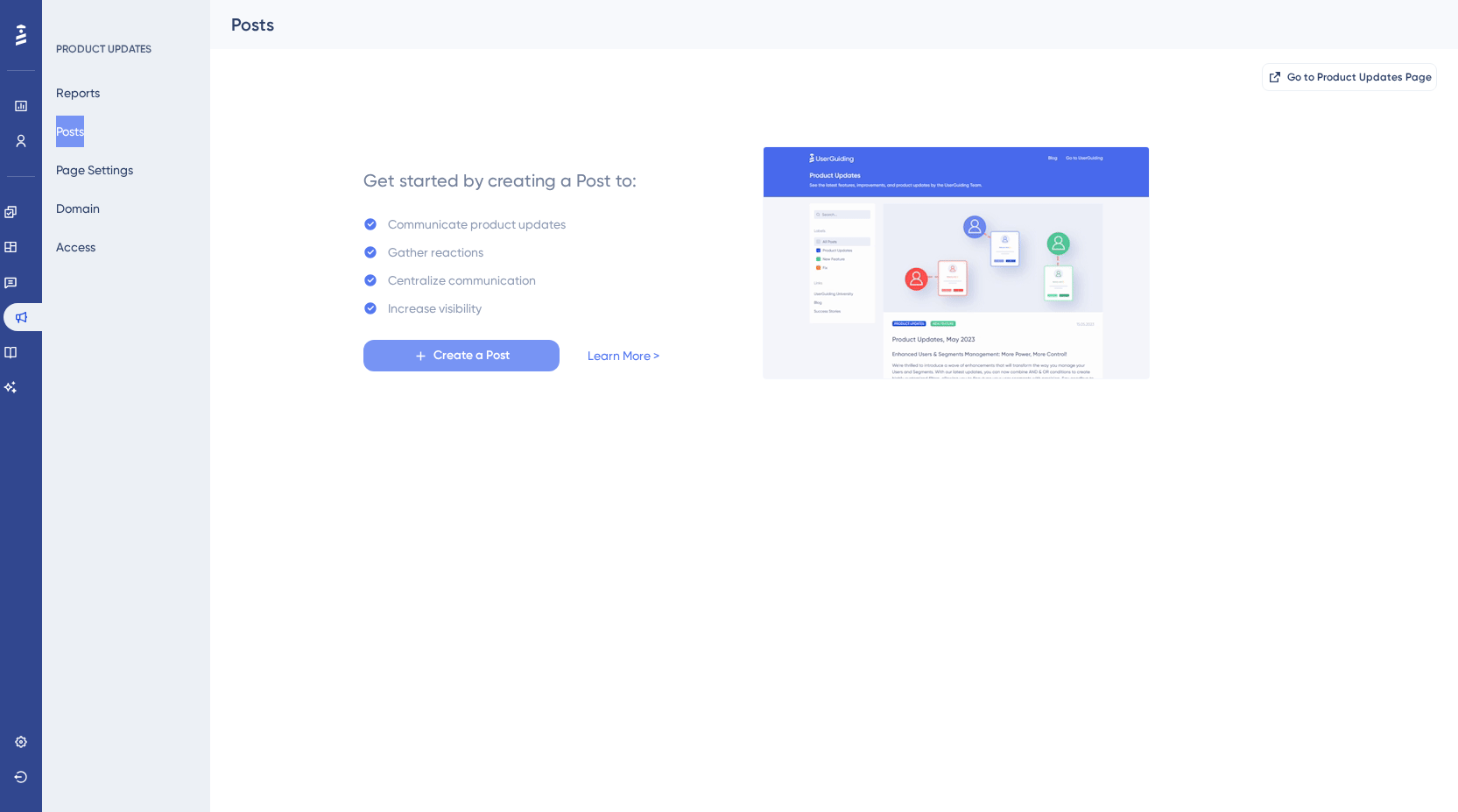
click at [454, 363] on span "Create a Post" at bounding box center [471, 354] width 77 height 21
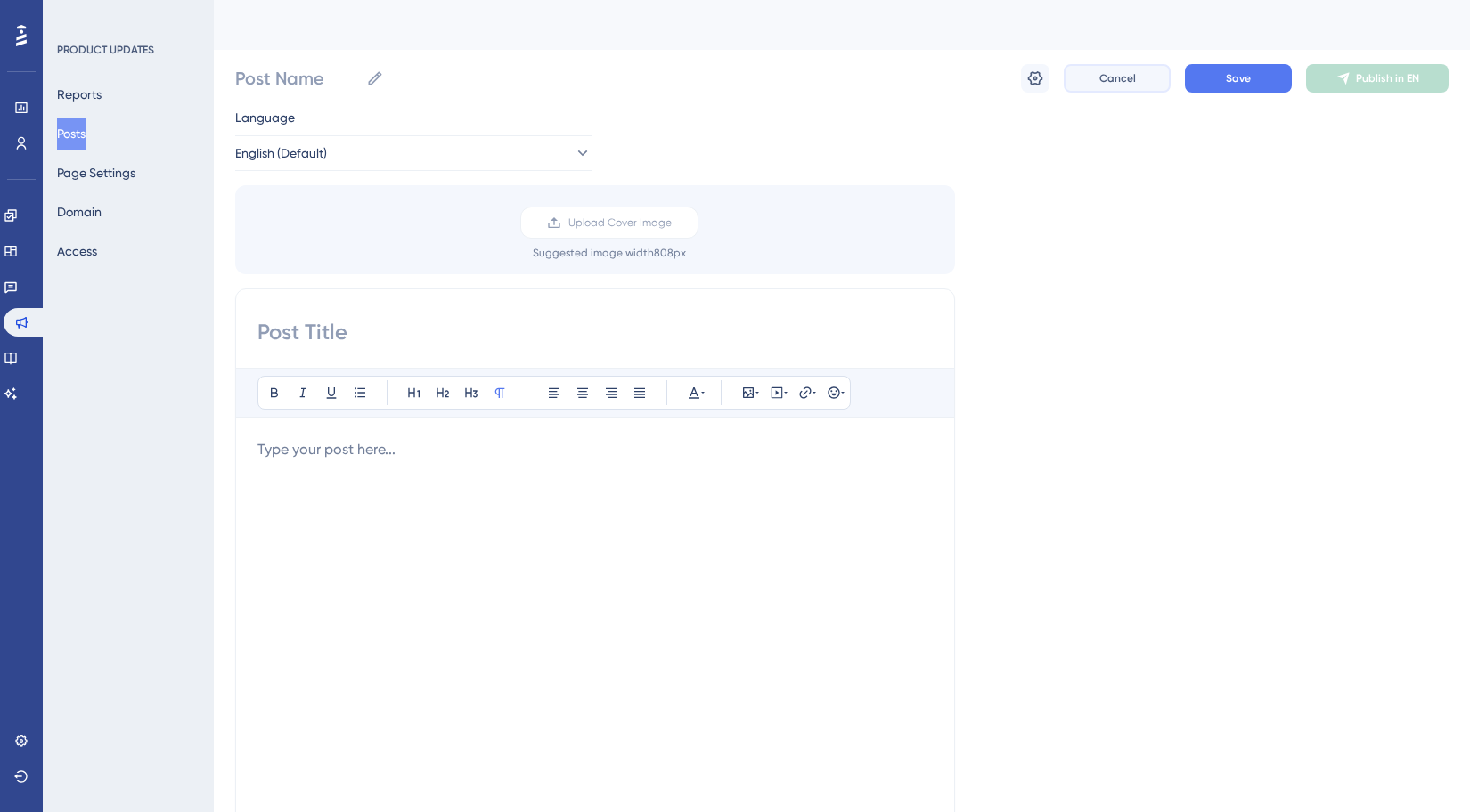
click at [1121, 78] on span "Cancel" at bounding box center [1117, 78] width 37 height 14
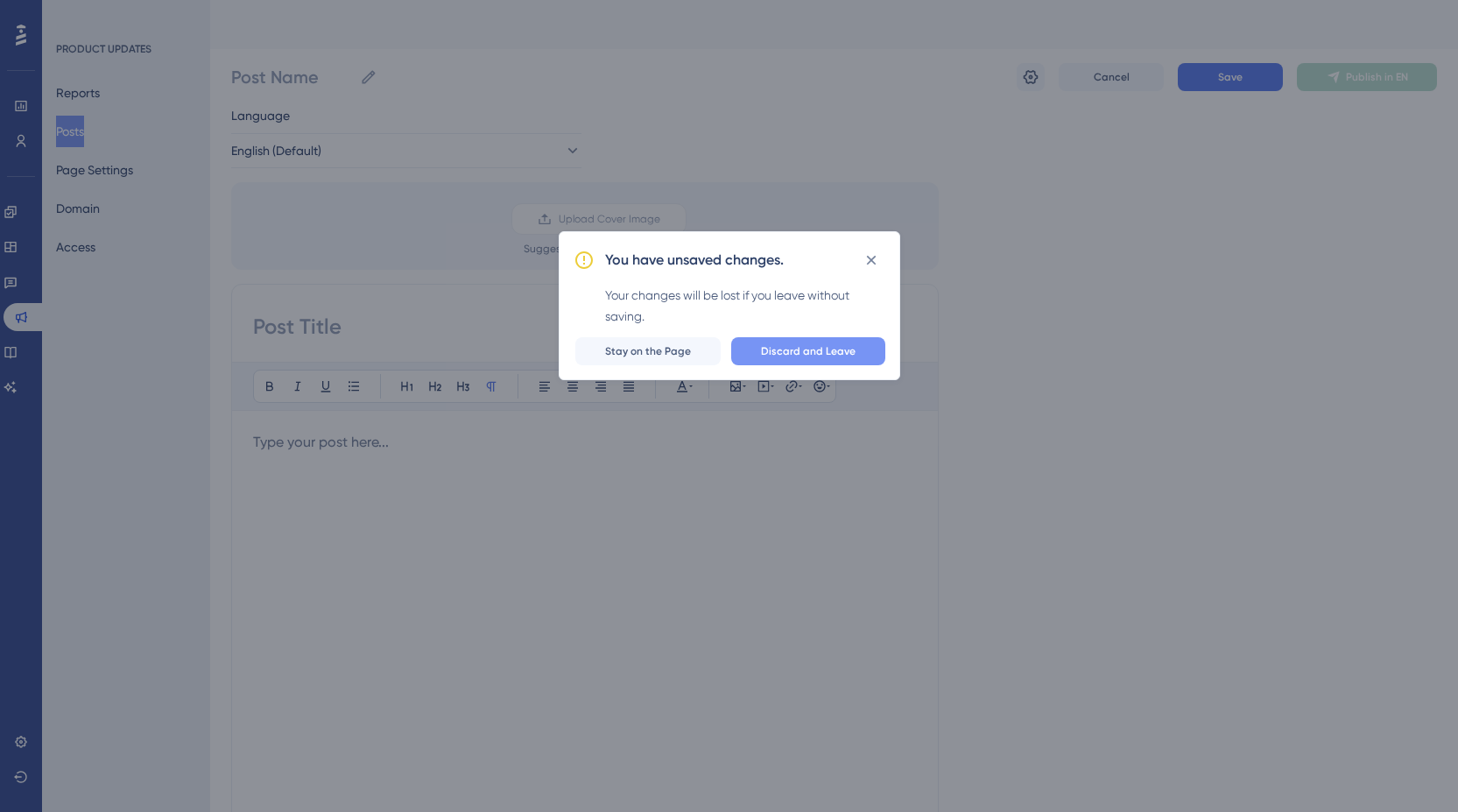
click at [782, 352] on span "Discard and Leave" at bounding box center [808, 351] width 94 height 14
